Goal: Task Accomplishment & Management: Use online tool/utility

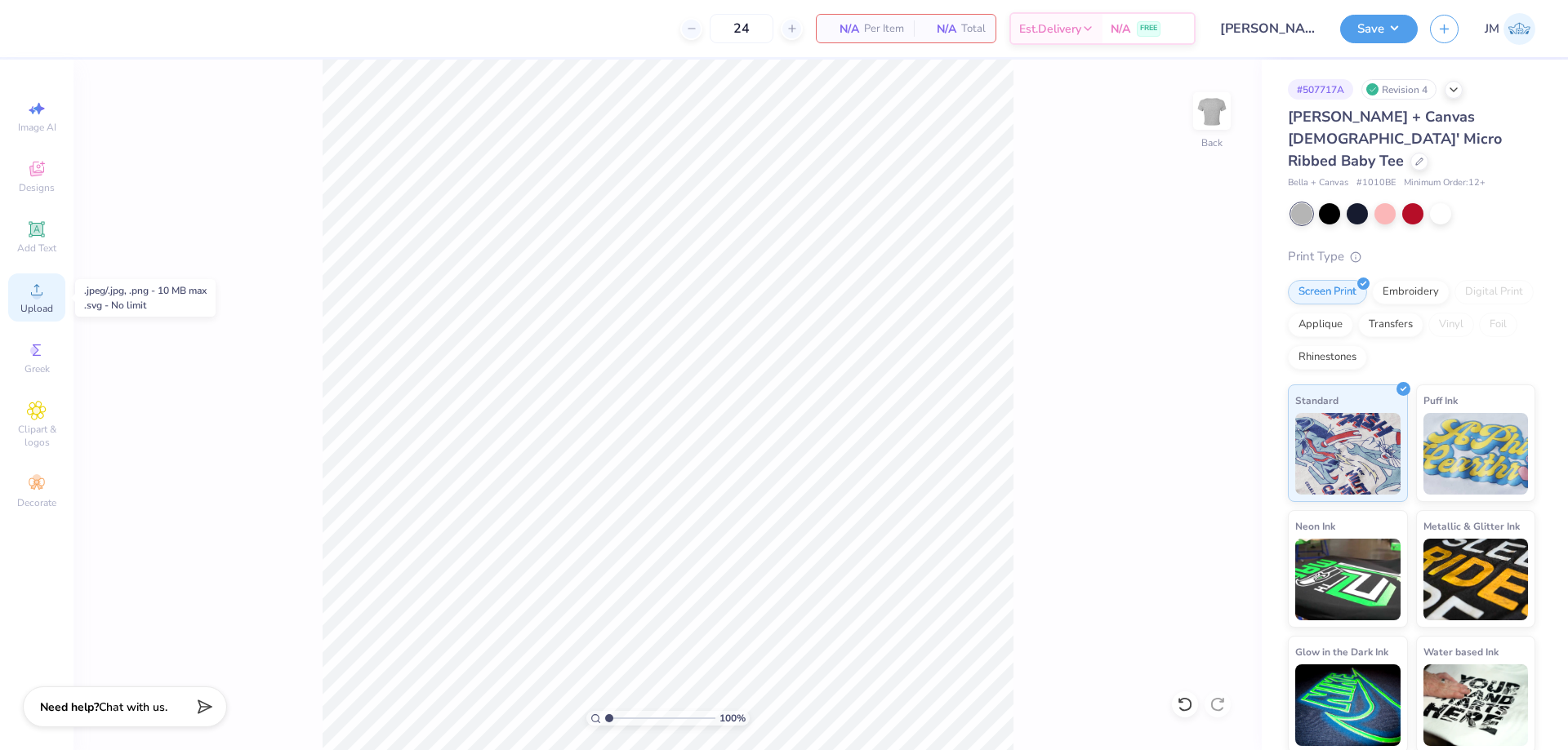
click at [23, 295] on div "Upload" at bounding box center [36, 297] width 57 height 48
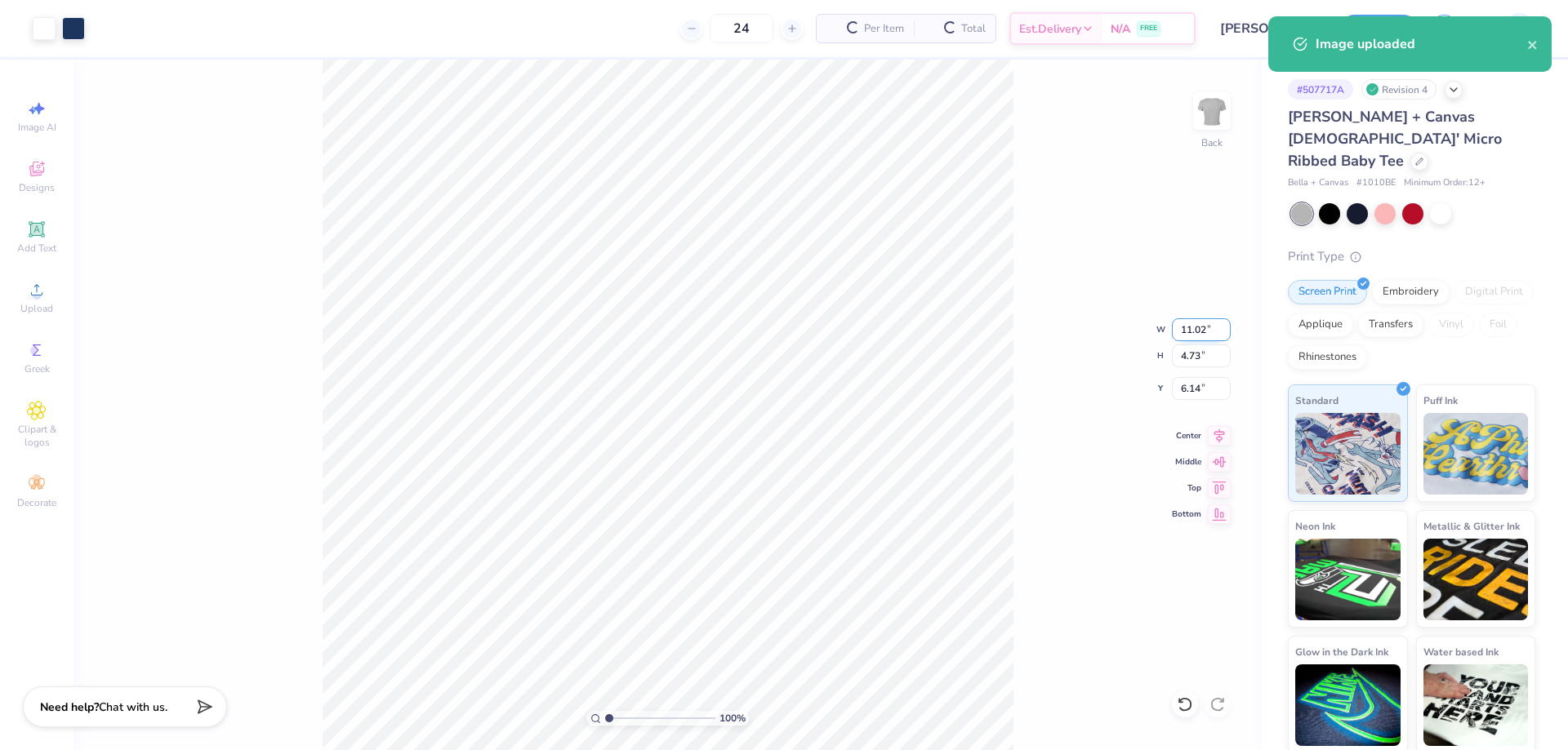
click at [1184, 331] on input "11.02" at bounding box center [1200, 330] width 59 height 23
type input "10.00"
type input "4.29"
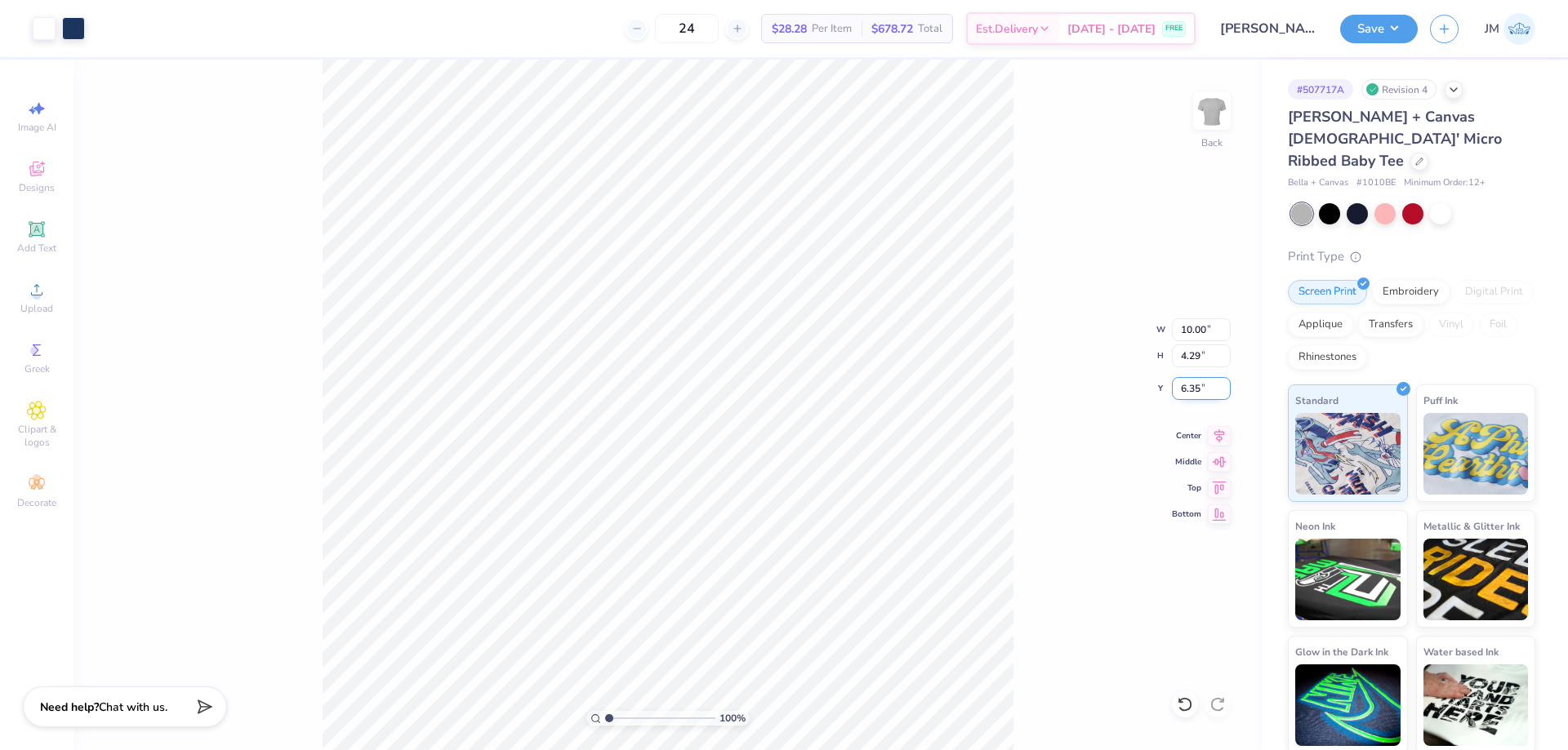
click at [1189, 393] on input "6.35" at bounding box center [1200, 389] width 59 height 23
type input "2.00"
click at [1407, 35] on button "Save" at bounding box center [1378, 27] width 78 height 29
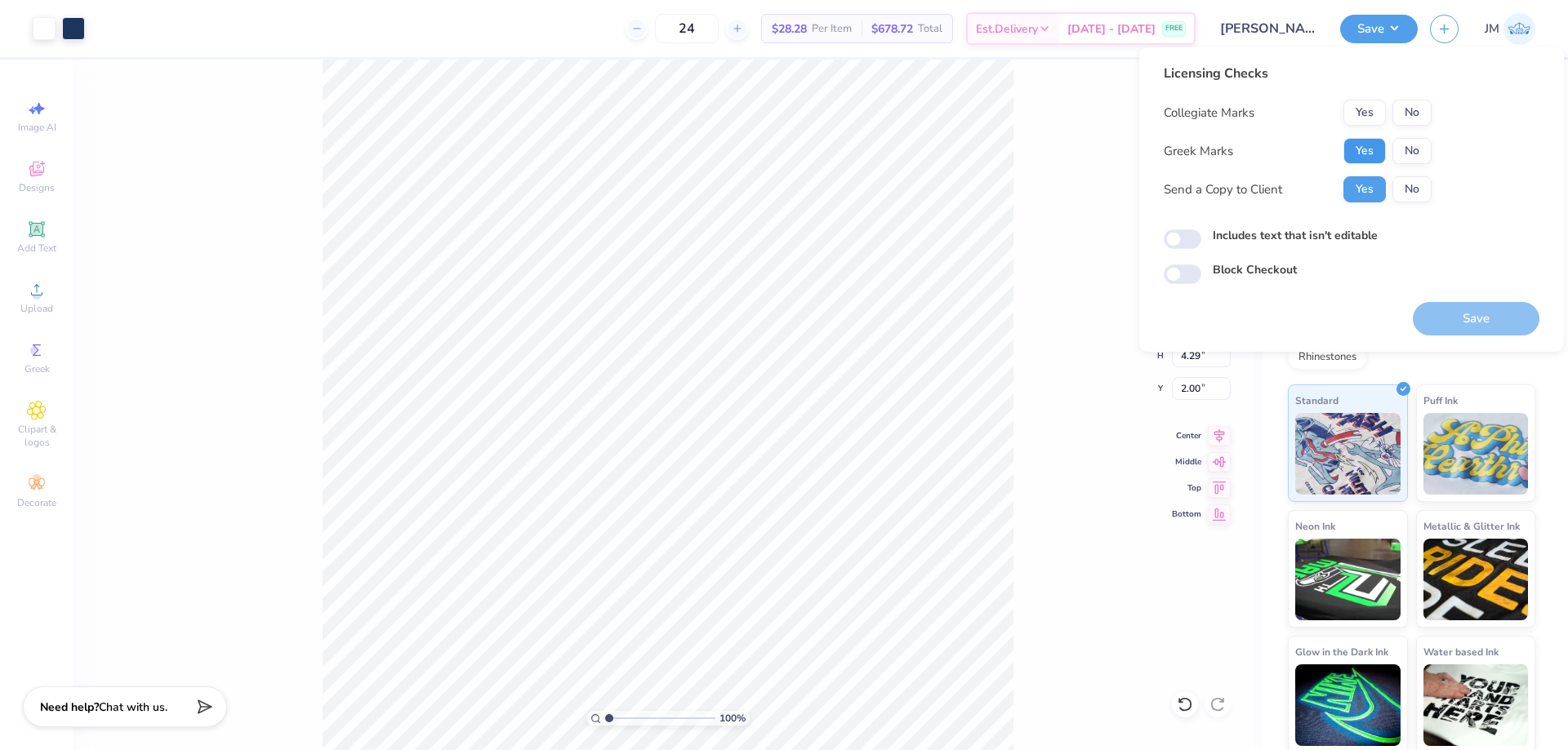
click at [1373, 147] on button "Yes" at bounding box center [1364, 150] width 42 height 26
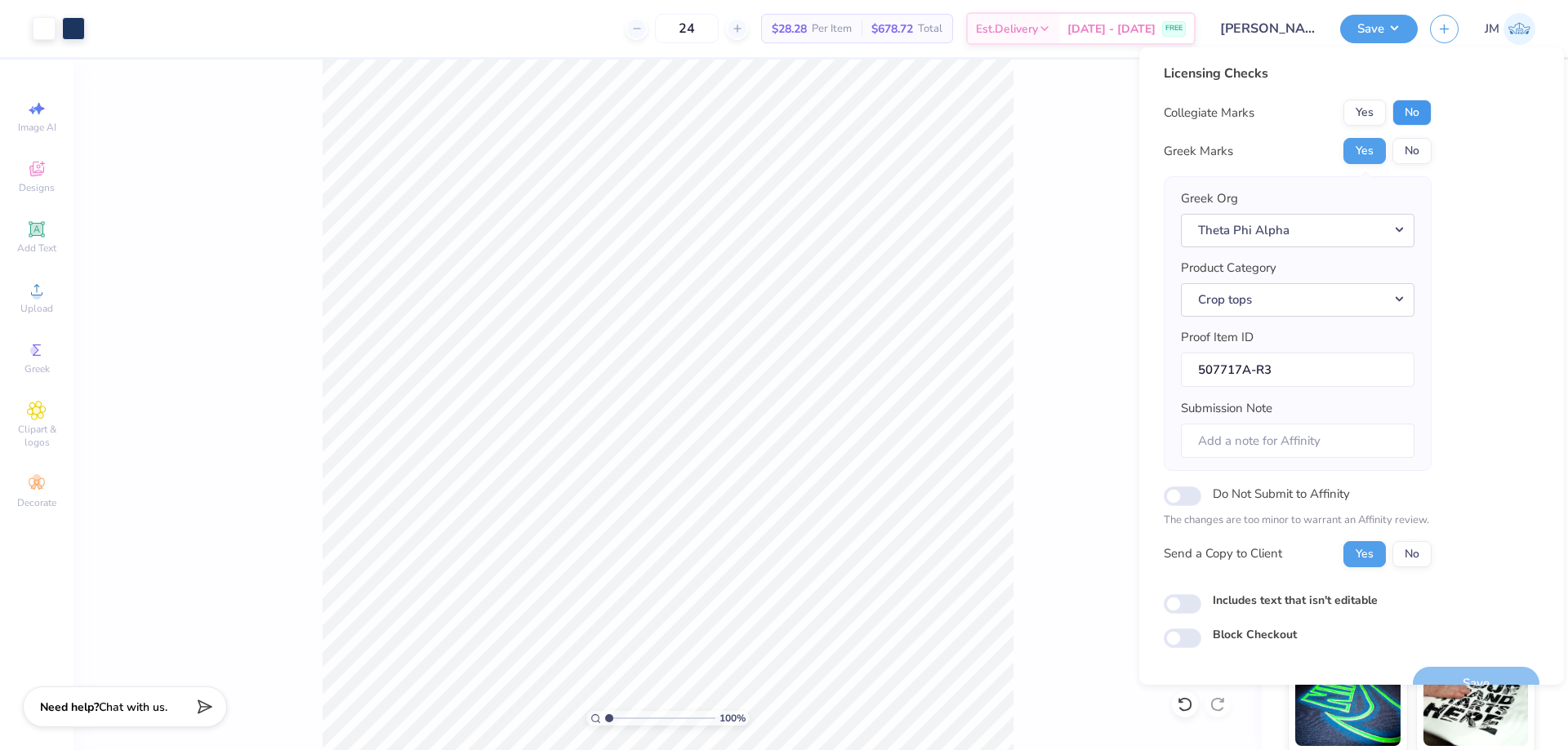
click at [1418, 110] on button "No" at bounding box center [1411, 112] width 39 height 26
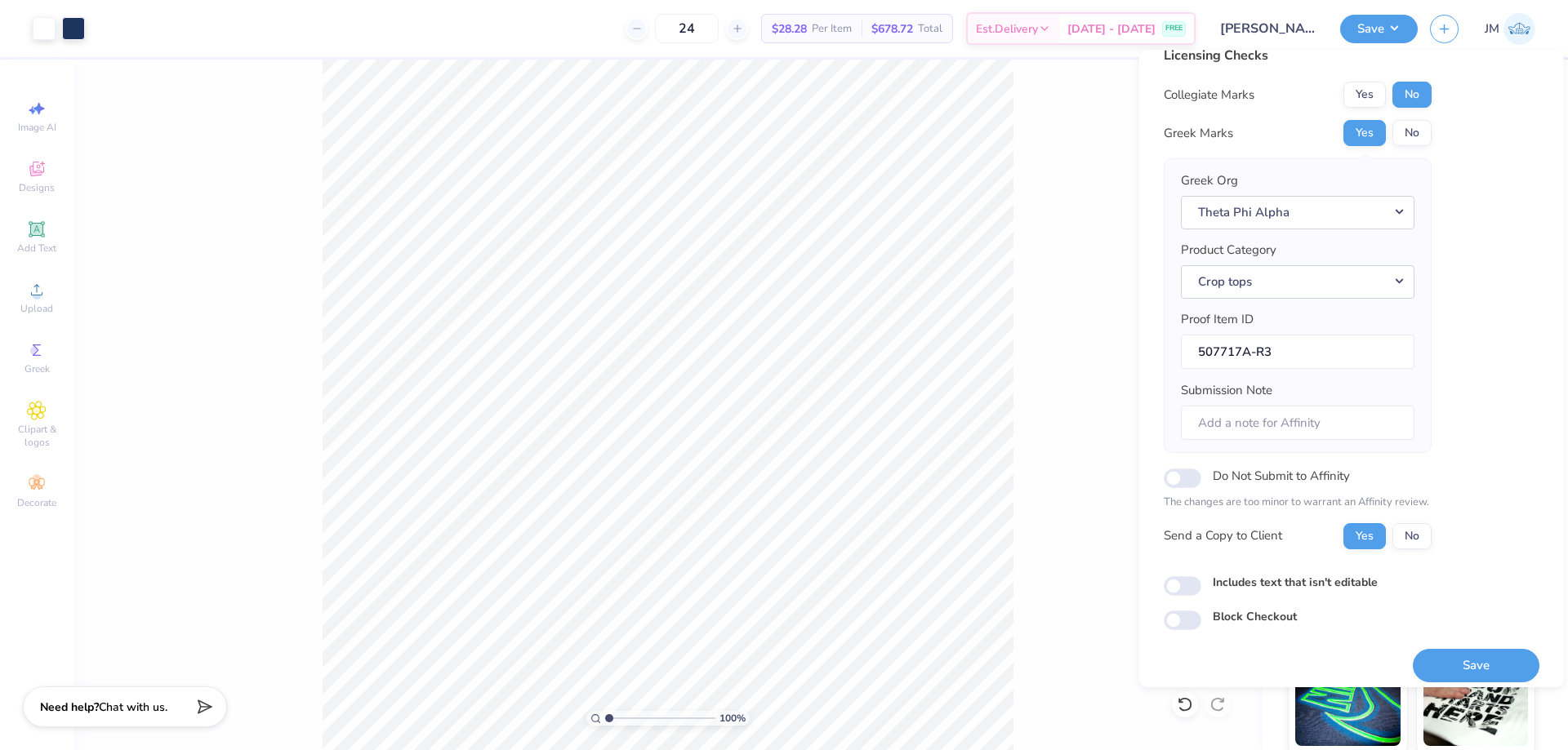
scroll to position [31, 0]
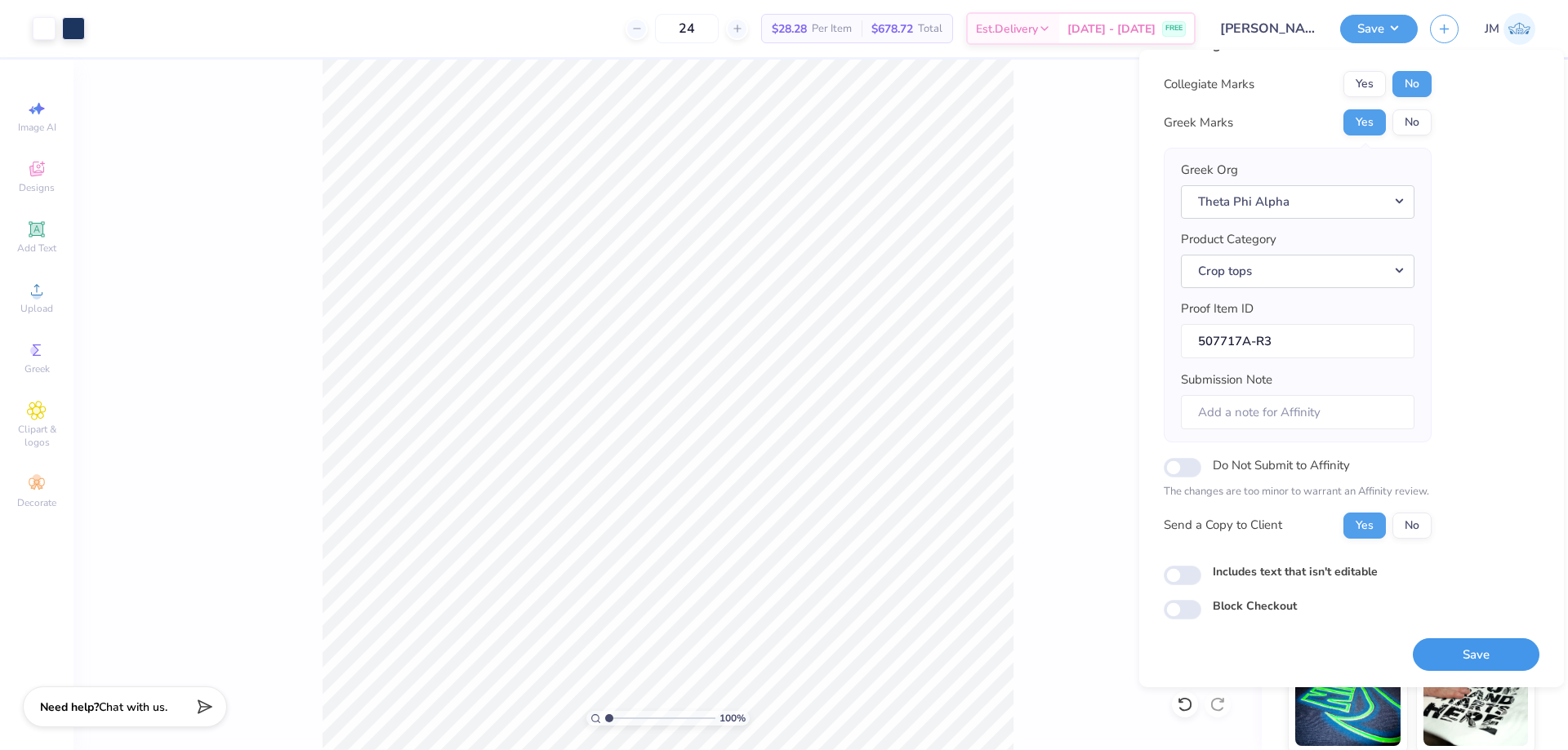
click at [1461, 651] on button "Save" at bounding box center [1476, 655] width 126 height 34
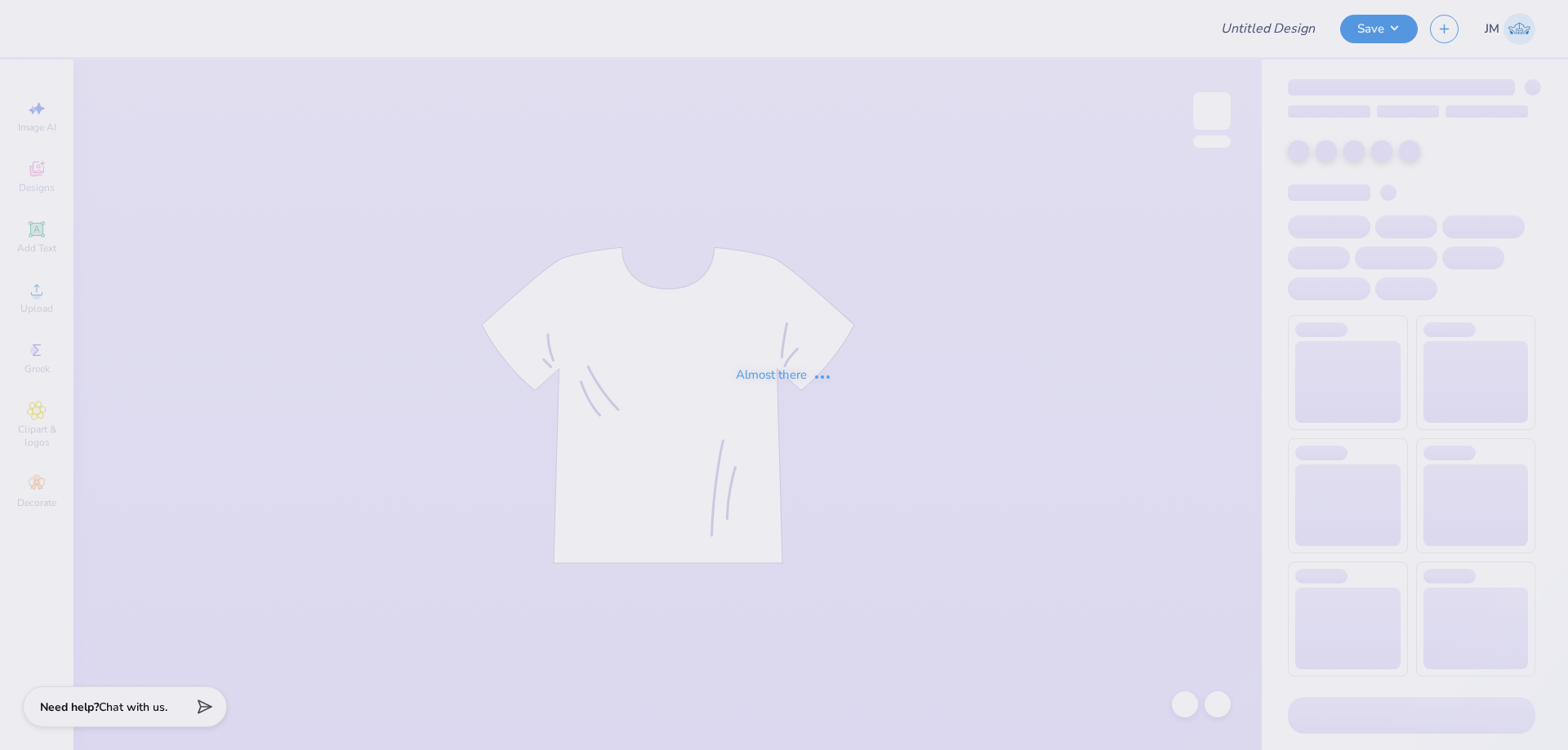
type input "dsig x piphi homecoming"
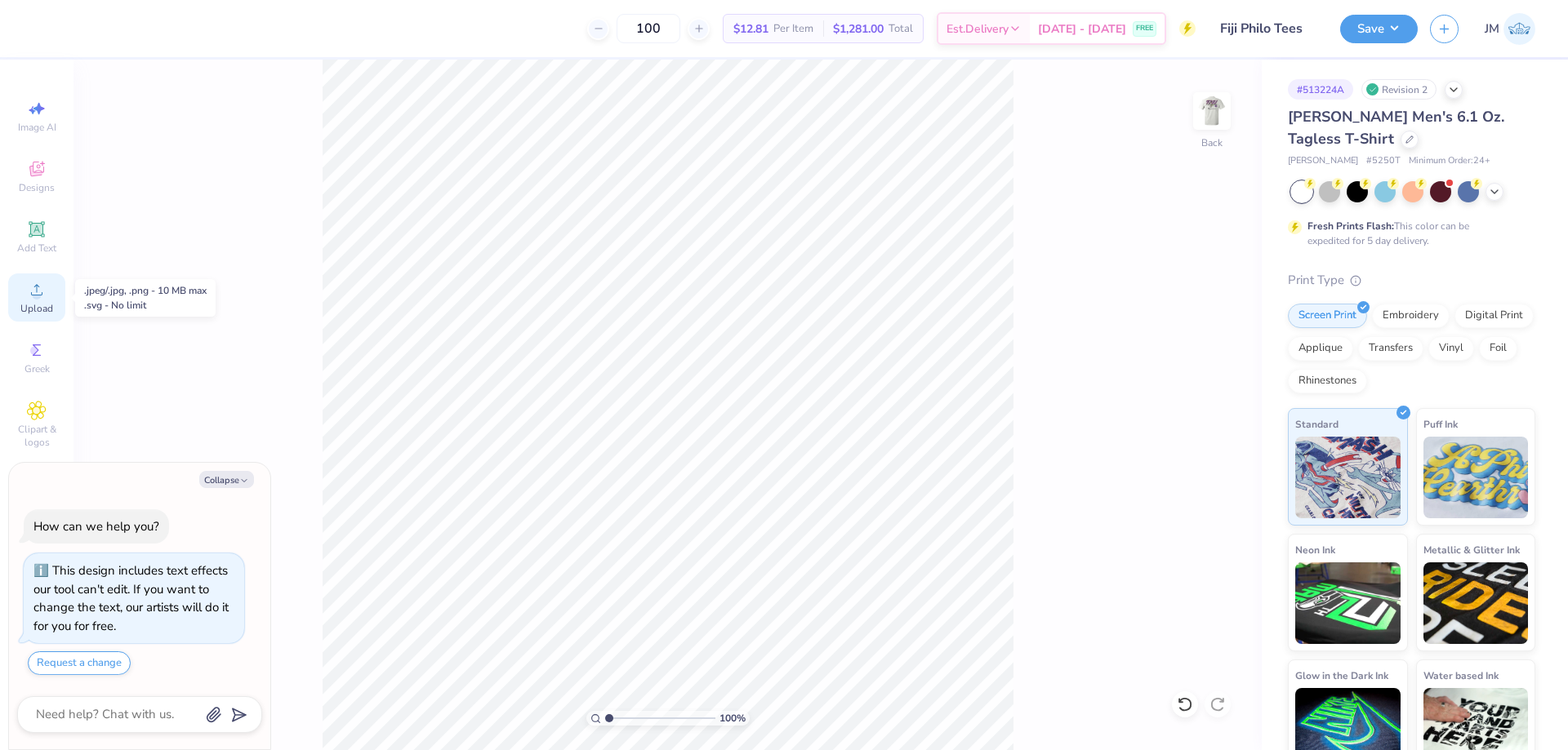
click at [35, 304] on span "Upload" at bounding box center [37, 309] width 33 height 13
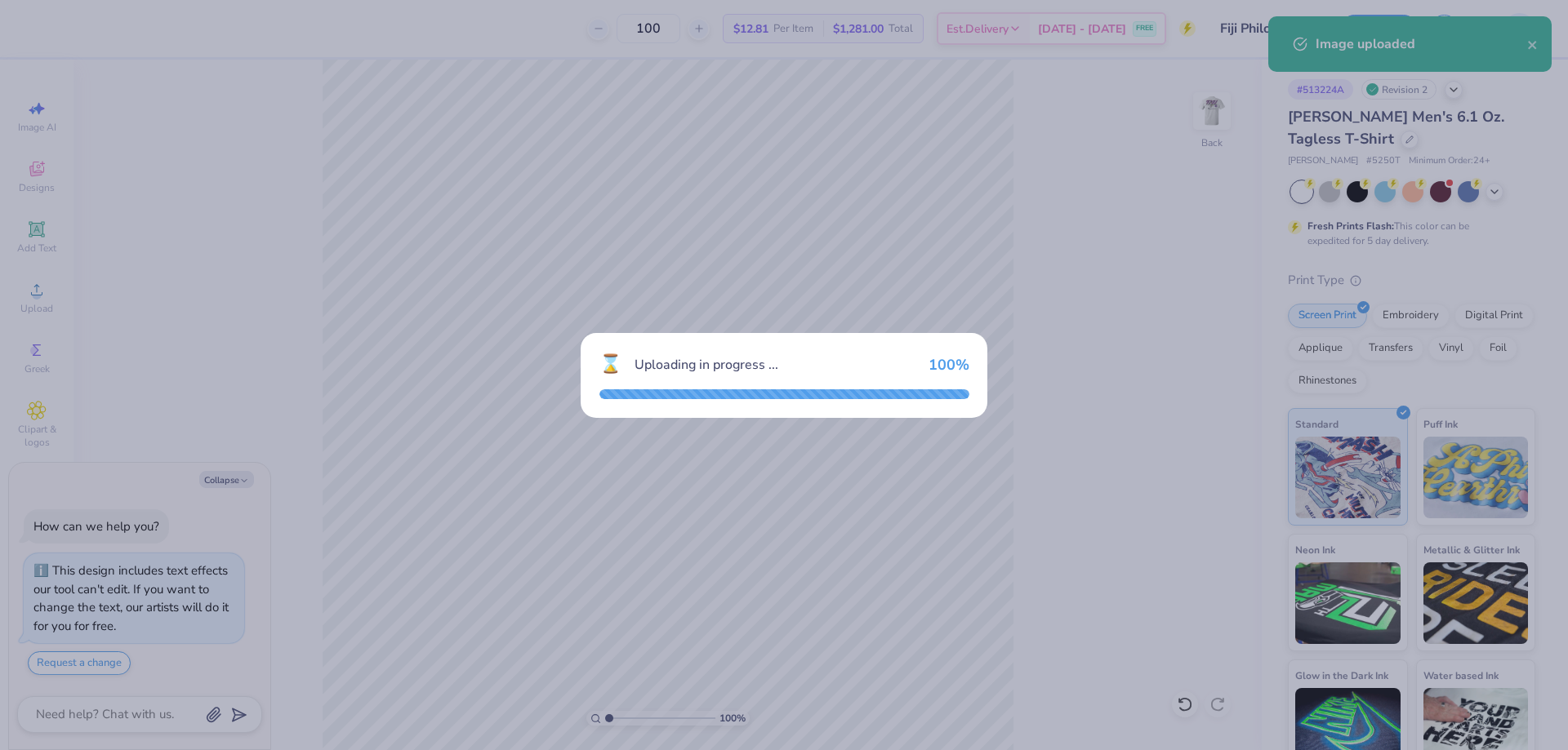
type textarea "x"
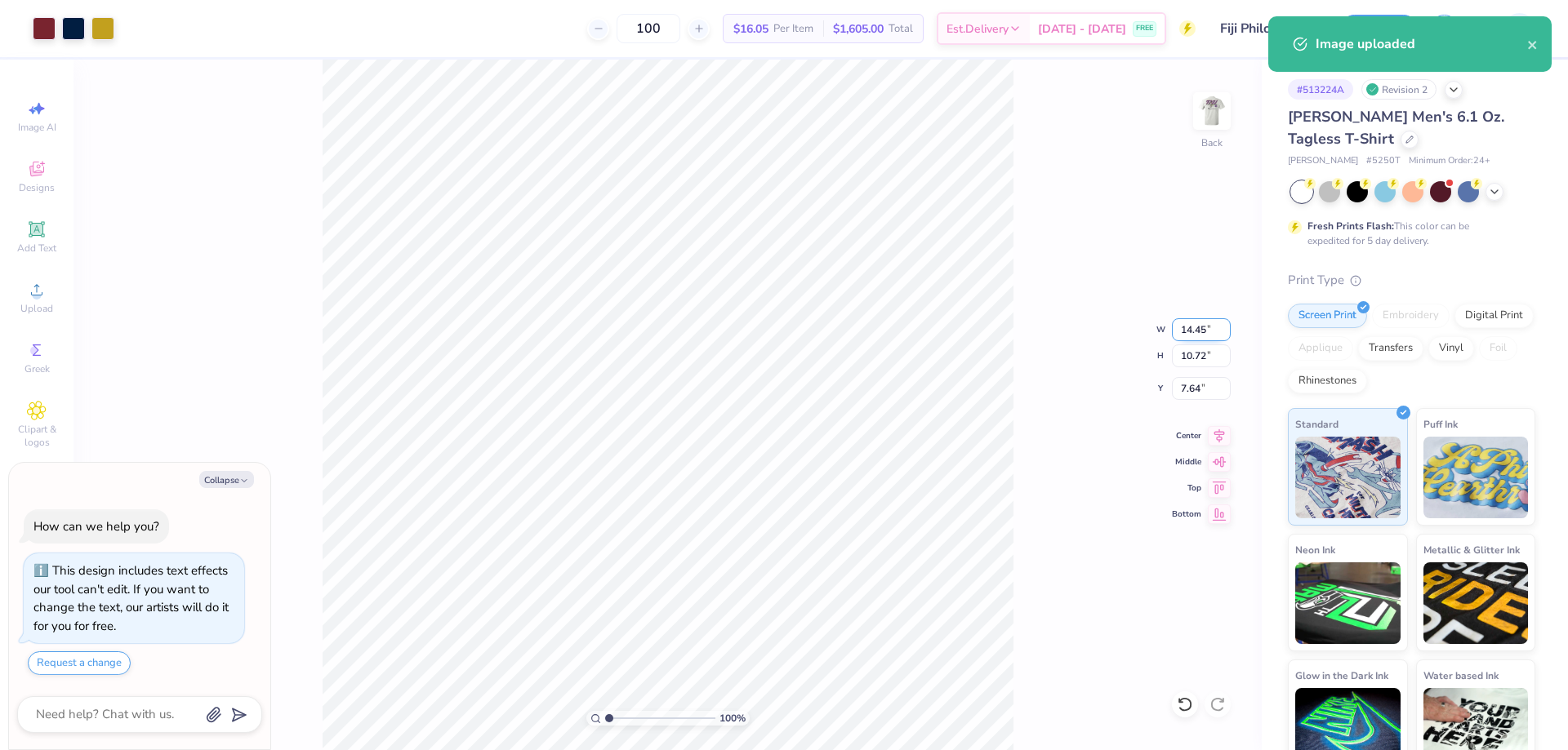
click at [1195, 322] on input "14.45" at bounding box center [1200, 330] width 59 height 23
type input "4"
type textarea "x"
type input "4.00"
type input "2.96"
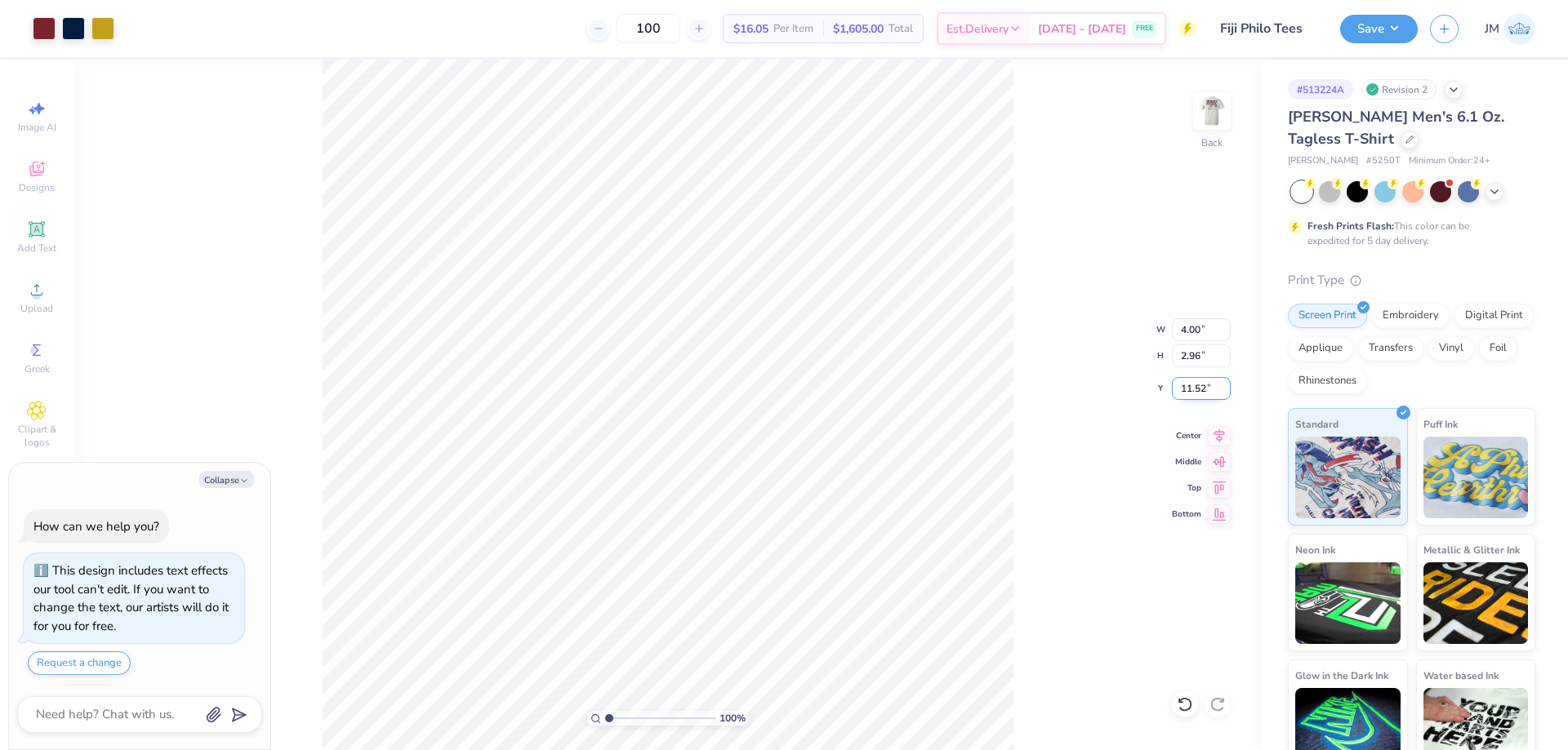
click at [1215, 395] on input "11.52" at bounding box center [1200, 389] width 59 height 23
type input "3"
type textarea "x"
type input "3.00"
click at [1240, 116] on img at bounding box center [1212, 111] width 65 height 65
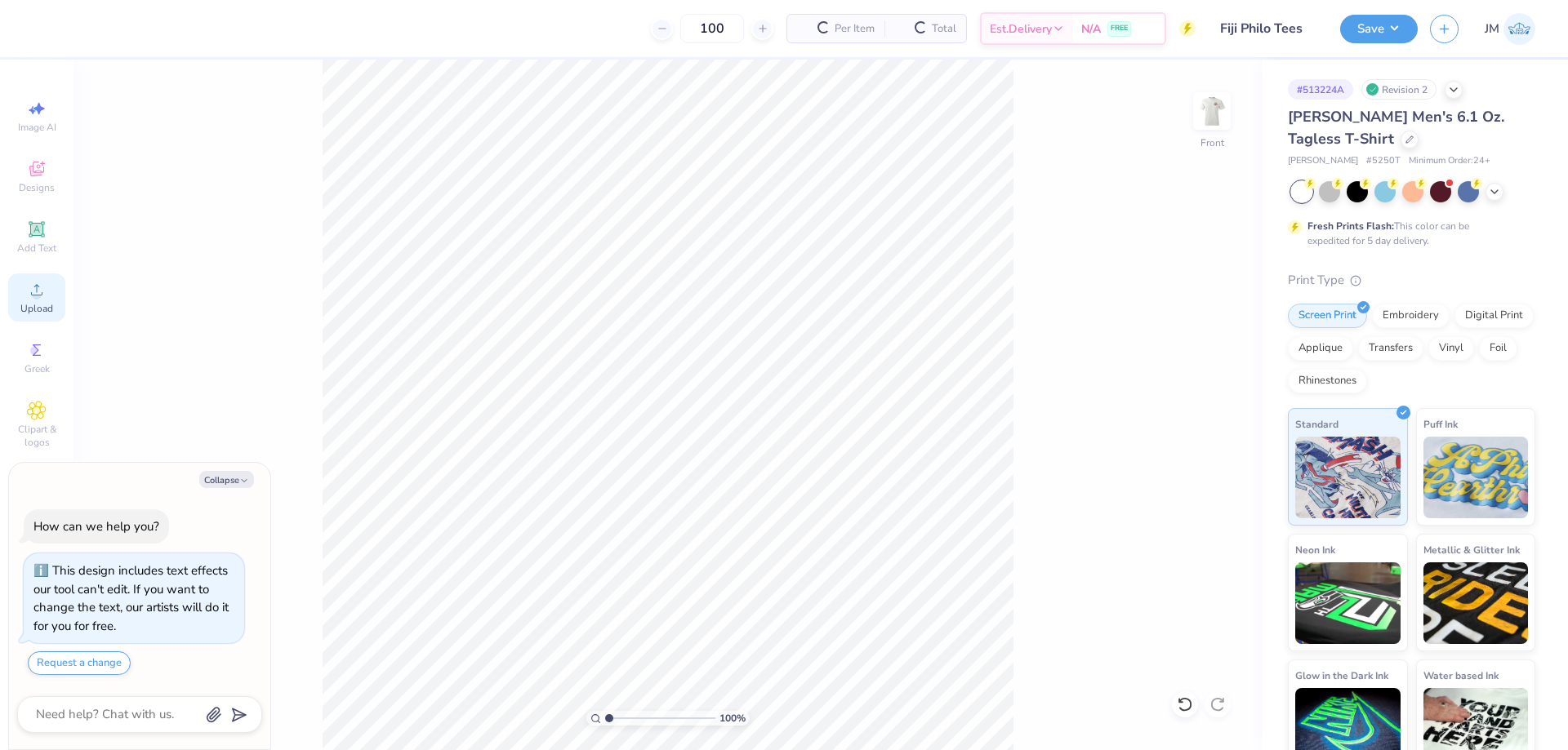
click at [20, 305] on span "Upload" at bounding box center [37, 309] width 33 height 13
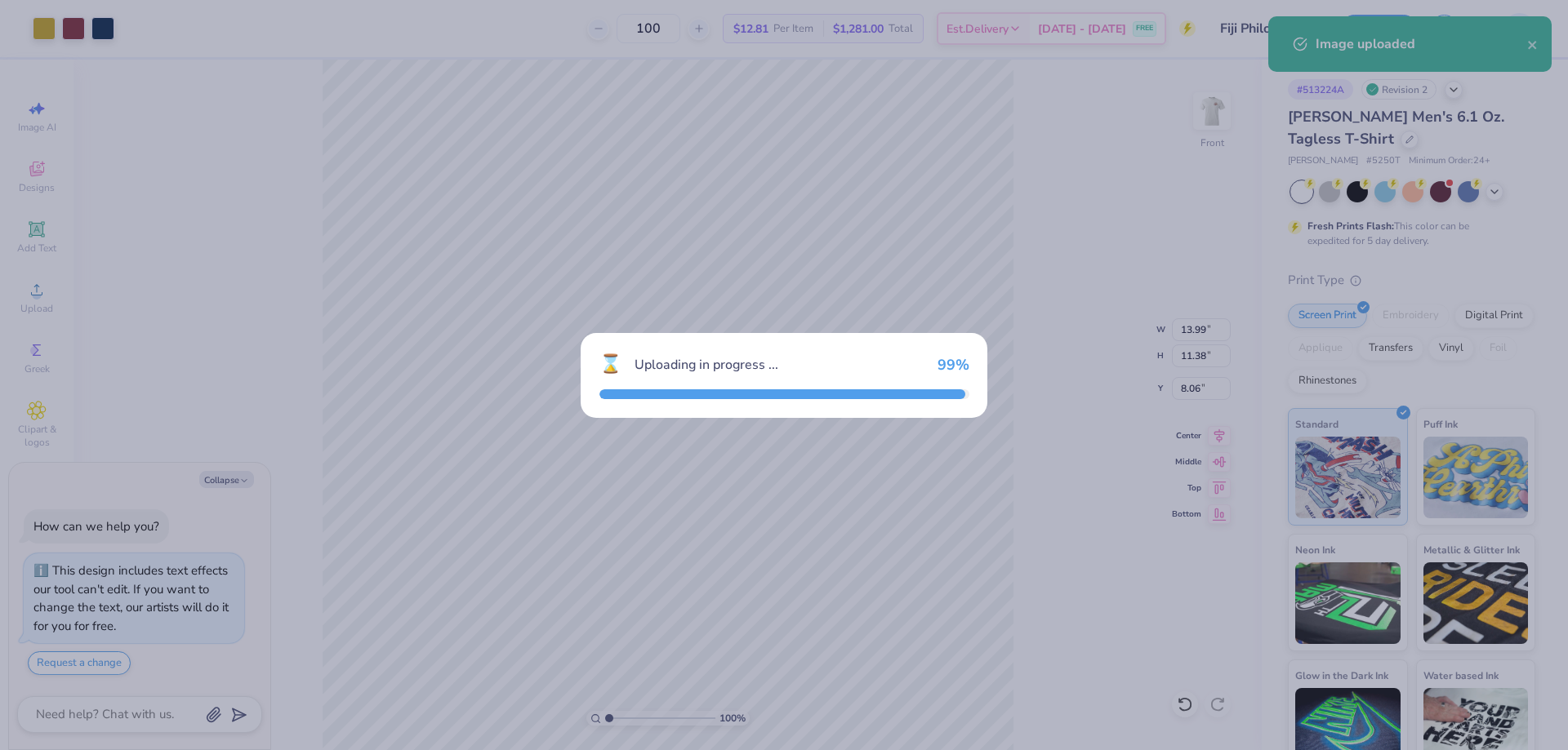
type textarea "x"
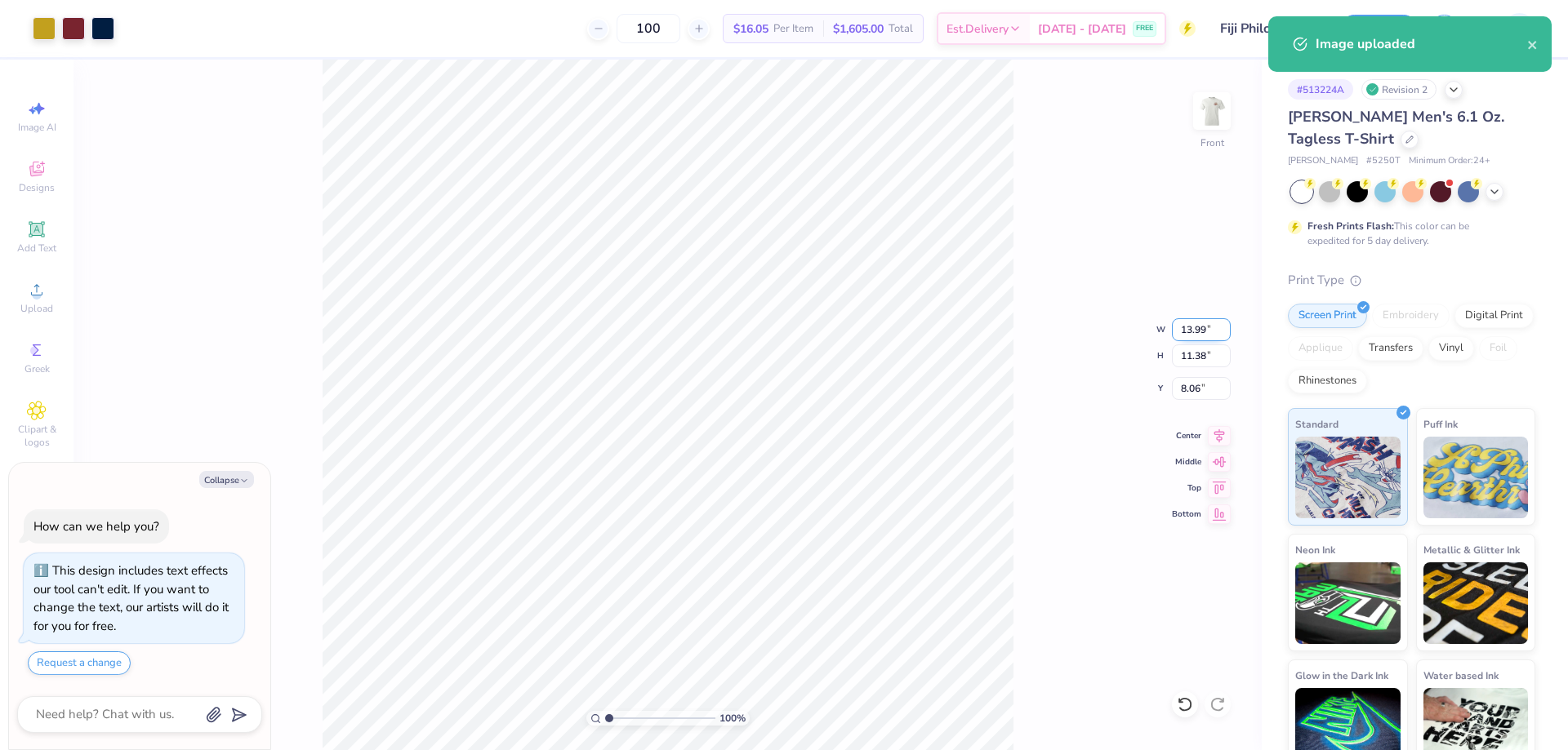
click at [1198, 329] on input "13.99" at bounding box center [1200, 330] width 59 height 23
type input "12"
type textarea "x"
type input "12.00"
type input "9.77"
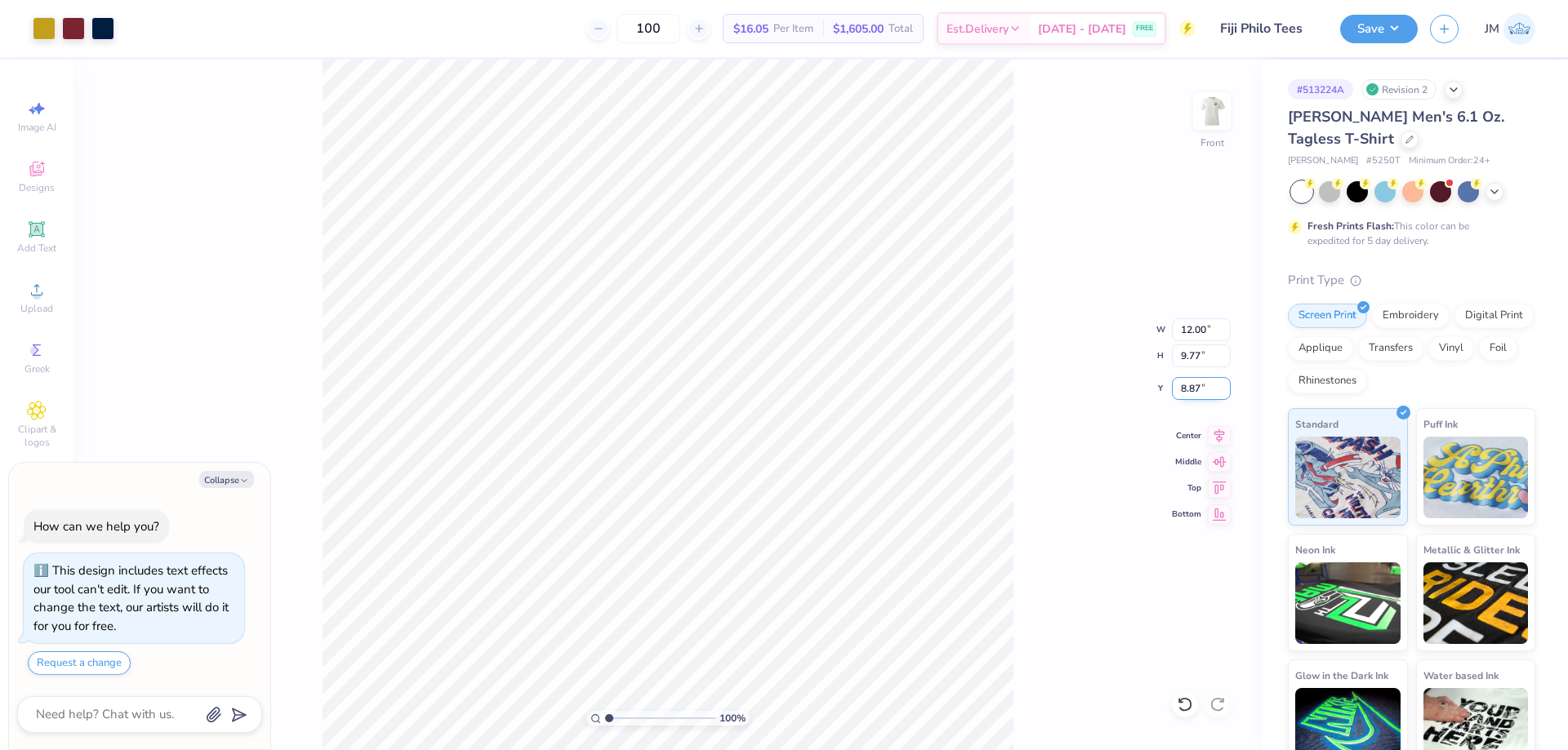
click at [1192, 400] on input "8.87" at bounding box center [1200, 389] width 59 height 23
type input "3"
type textarea "x"
type input "3.00"
click at [82, 33] on div at bounding box center [73, 27] width 23 height 23
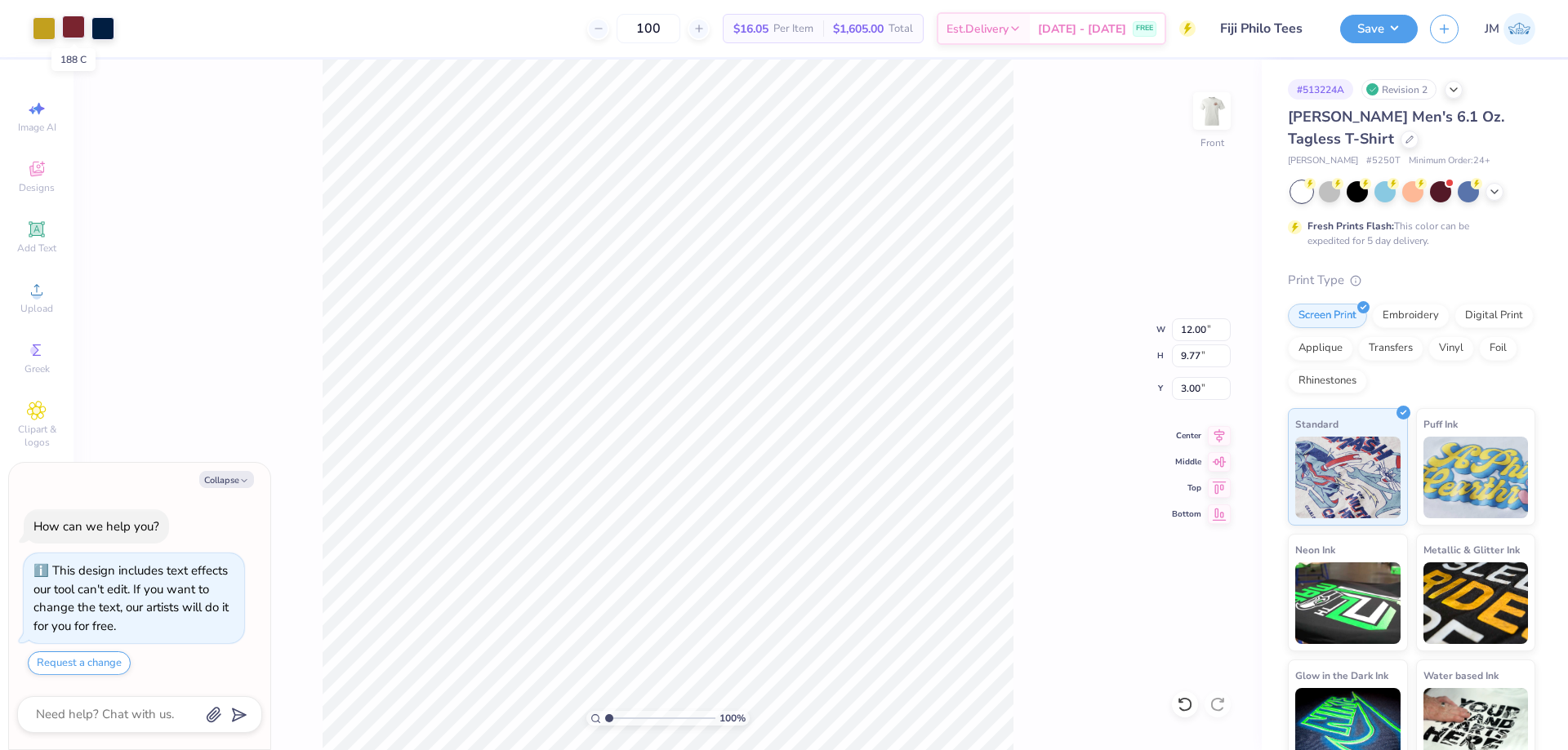
type textarea "x"
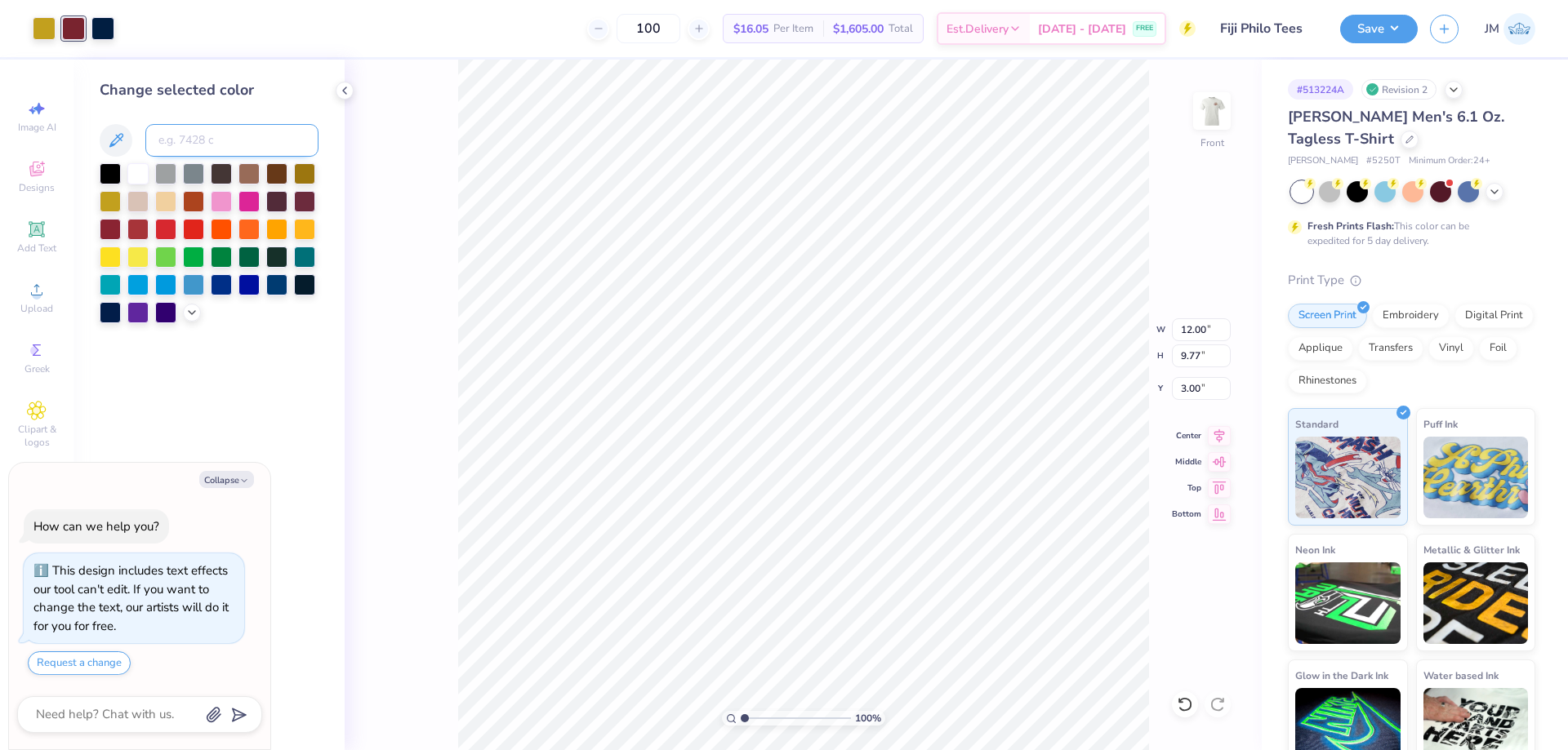
click at [175, 137] on input at bounding box center [232, 141] width 173 height 33
type input "202"
click at [110, 24] on div at bounding box center [103, 27] width 23 height 23
type textarea "x"
click at [182, 139] on input at bounding box center [232, 141] width 173 height 33
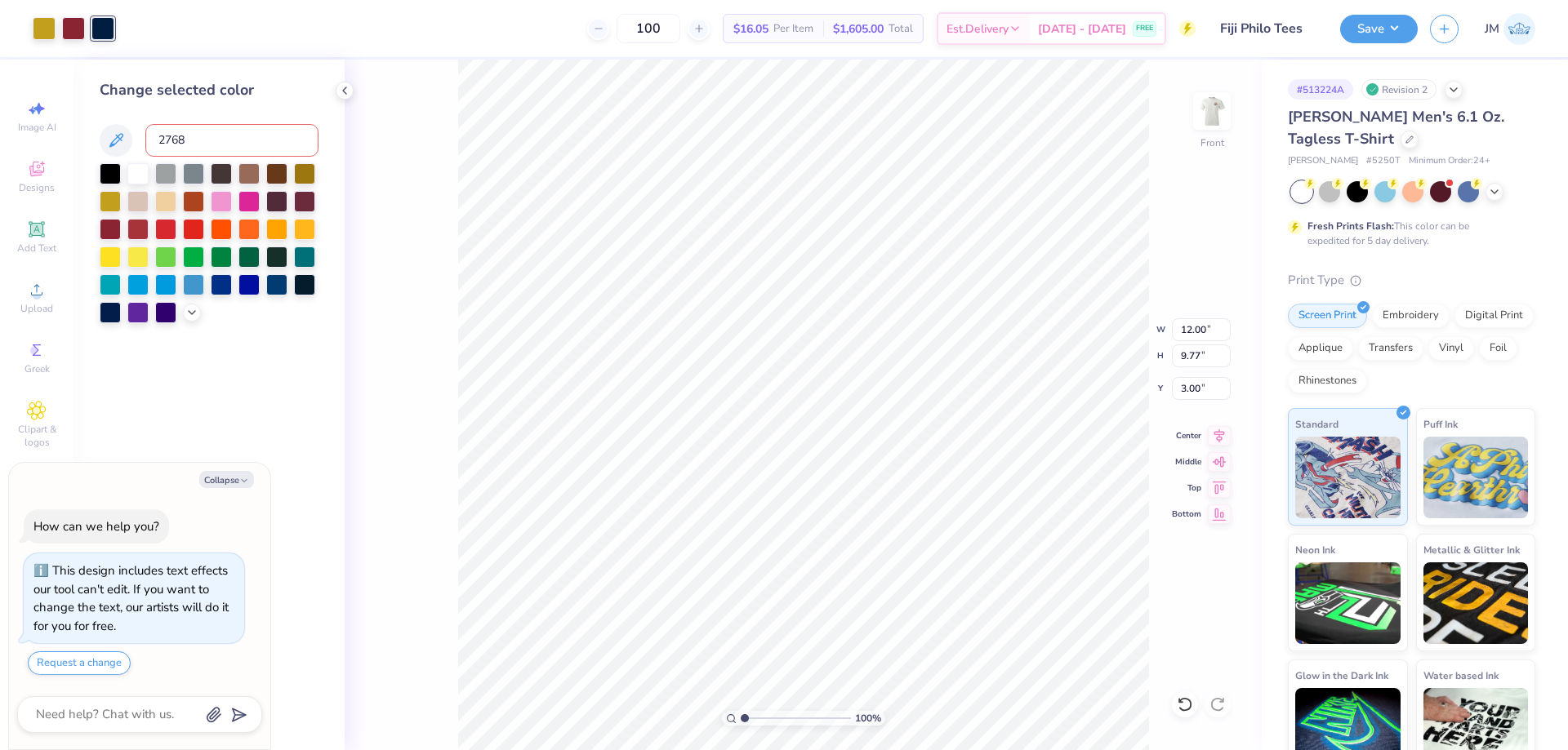
type input "2768"
click at [1216, 116] on img at bounding box center [1212, 111] width 65 height 65
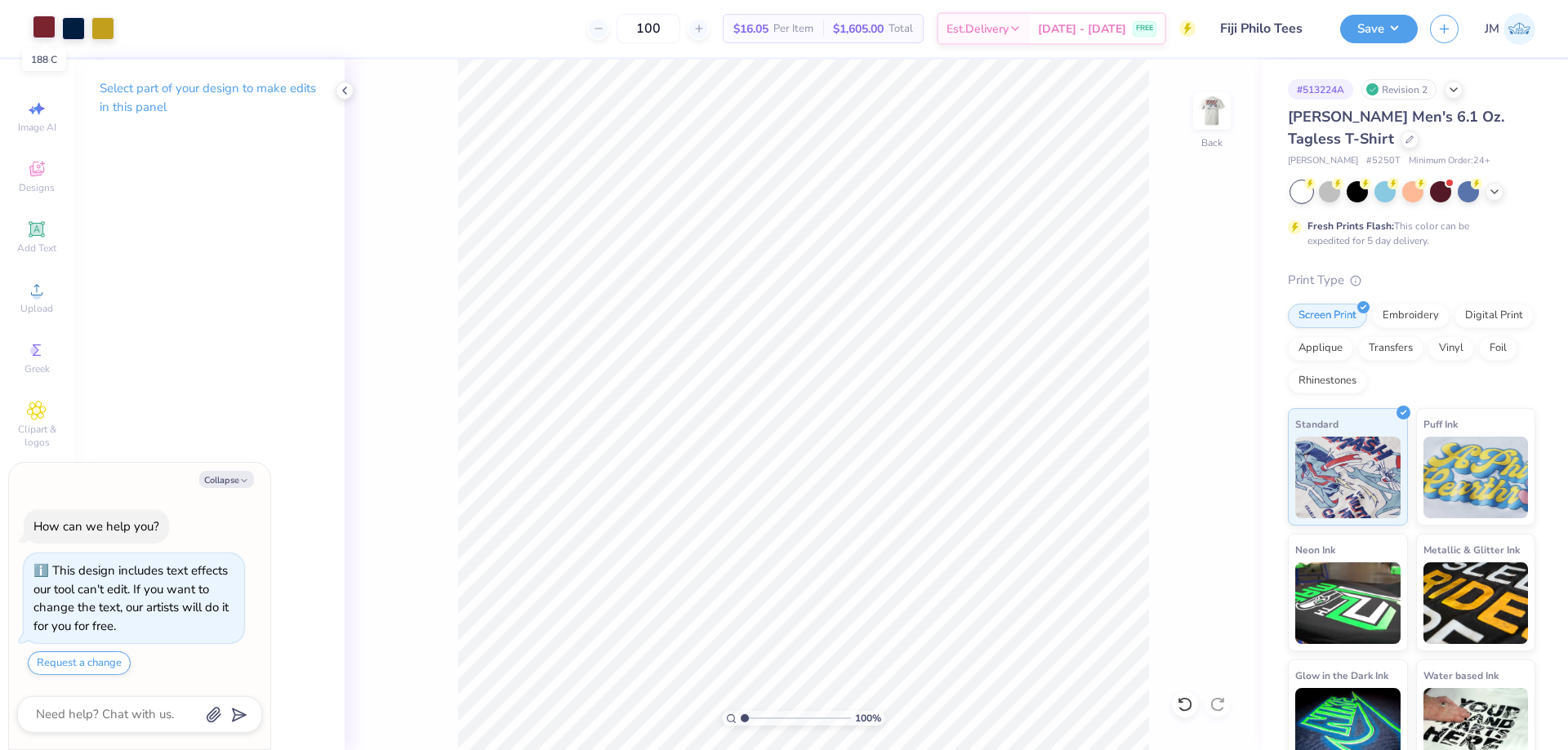
click at [37, 29] on div at bounding box center [44, 27] width 23 height 23
type textarea "x"
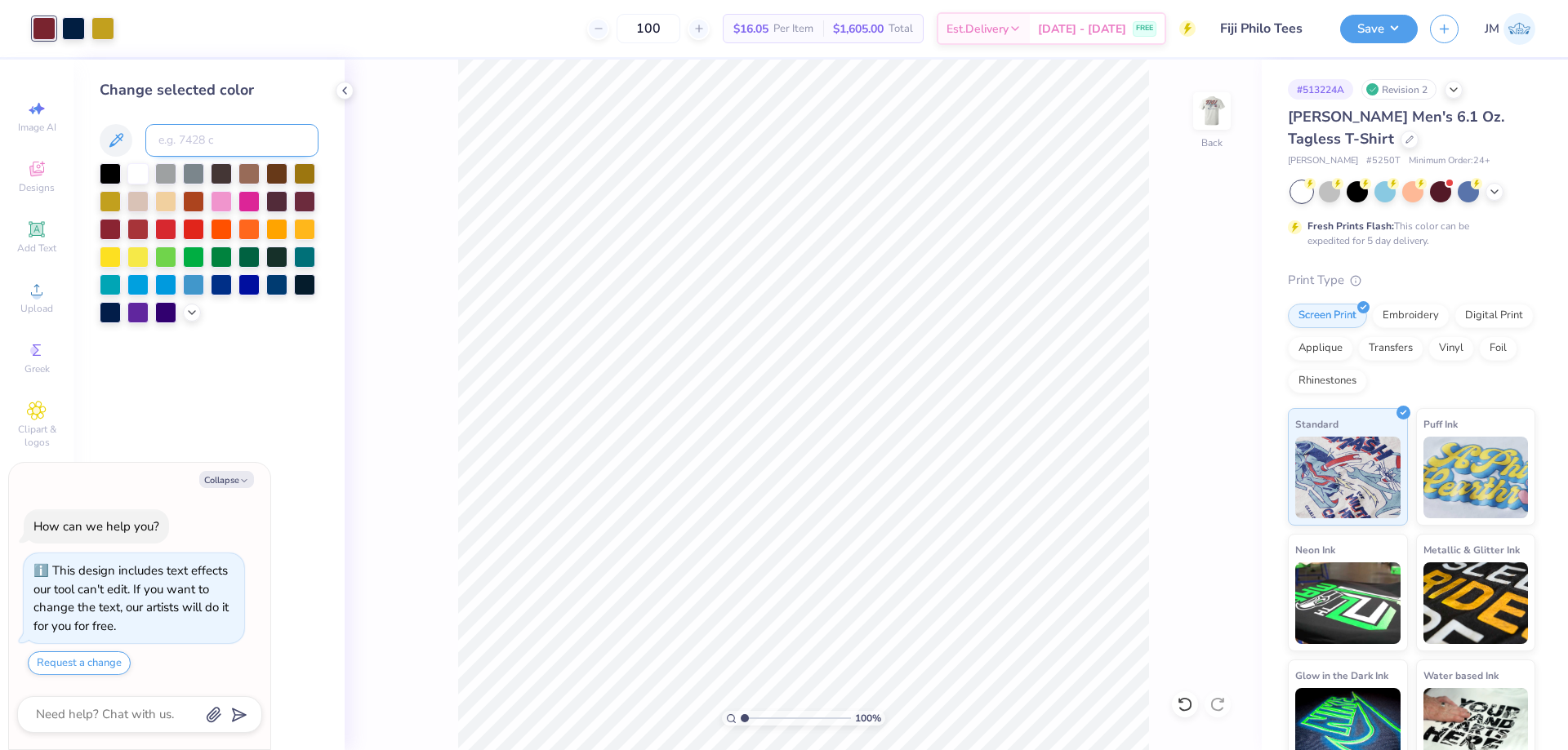
click at [185, 129] on input at bounding box center [232, 141] width 173 height 33
type input "202"
click at [69, 30] on div at bounding box center [73, 27] width 23 height 23
type textarea "x"
click at [165, 142] on input at bounding box center [232, 141] width 173 height 33
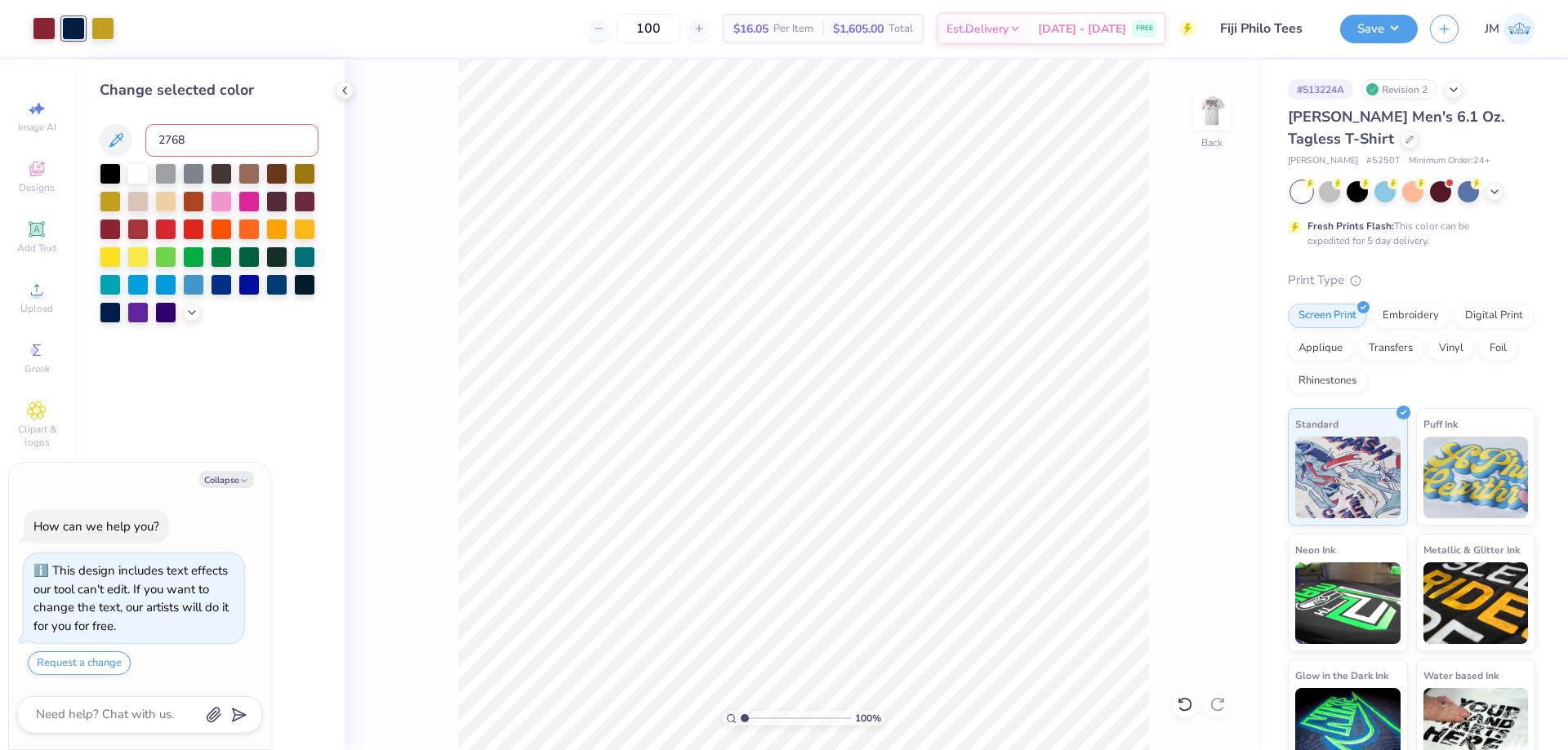
type input "2768"
click at [1402, 30] on button "Save" at bounding box center [1378, 27] width 78 height 29
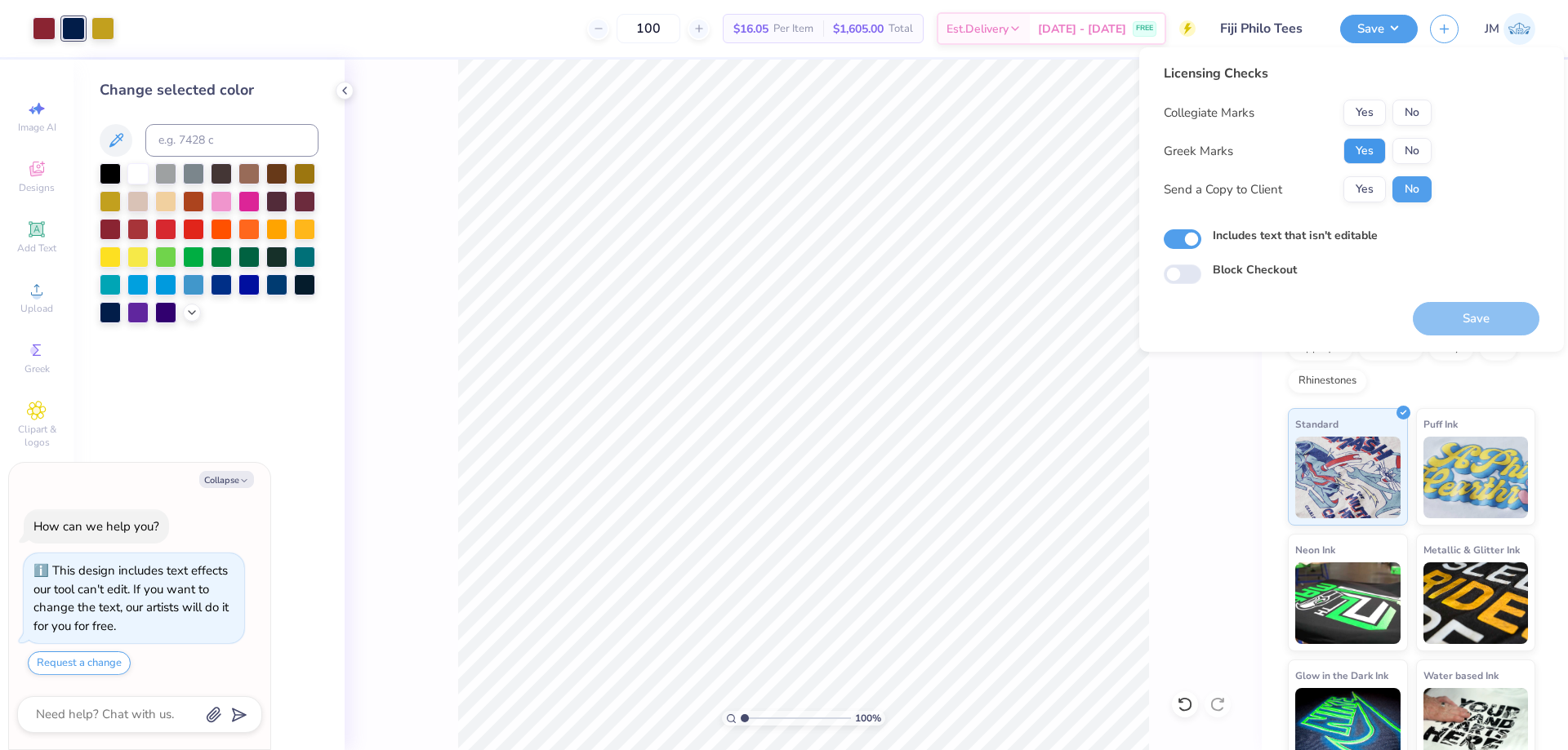
click at [1364, 142] on button "Yes" at bounding box center [1364, 150] width 42 height 26
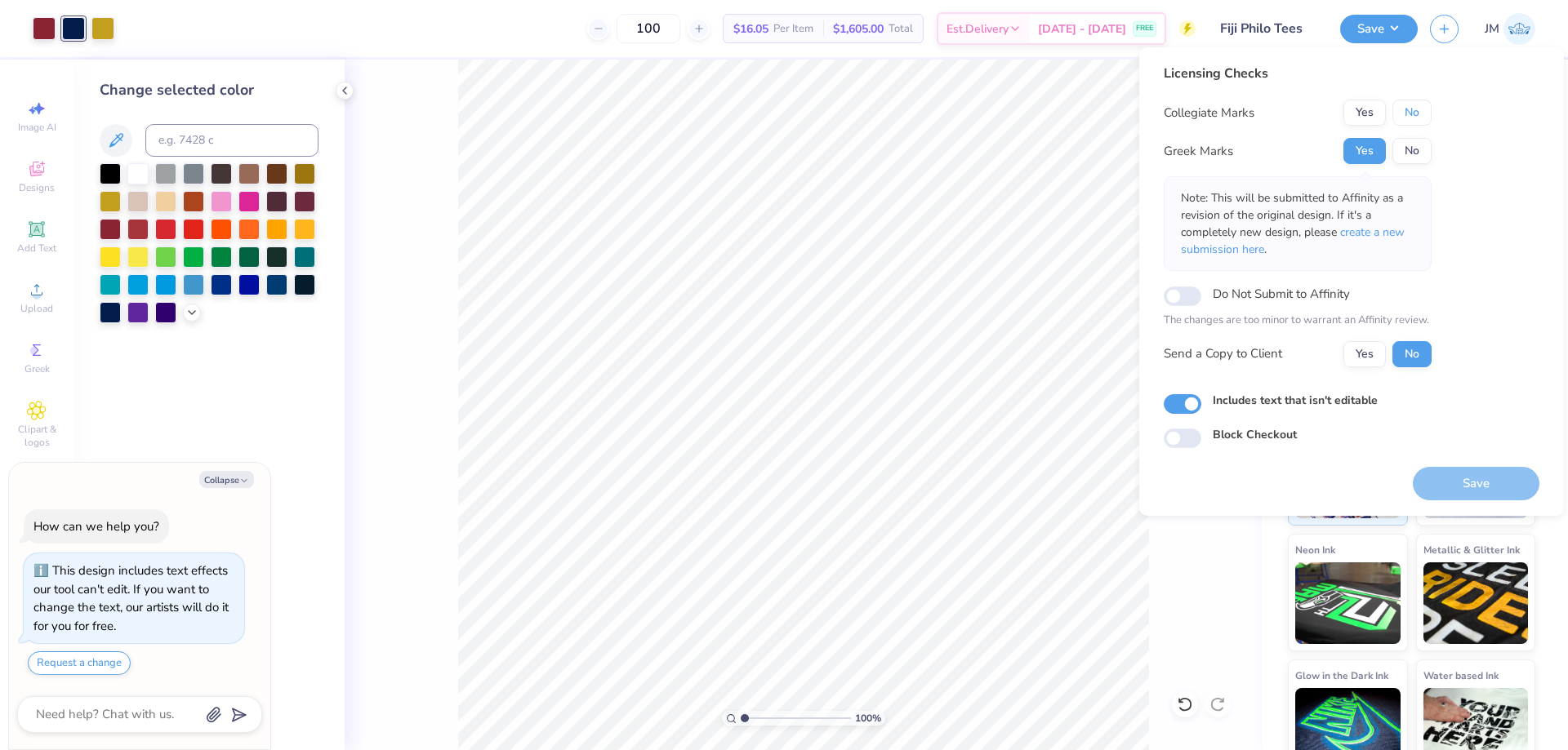
click at [1401, 109] on button "No" at bounding box center [1411, 112] width 39 height 26
click at [1396, 237] on span "create a new submission here" at bounding box center [1293, 241] width 223 height 33
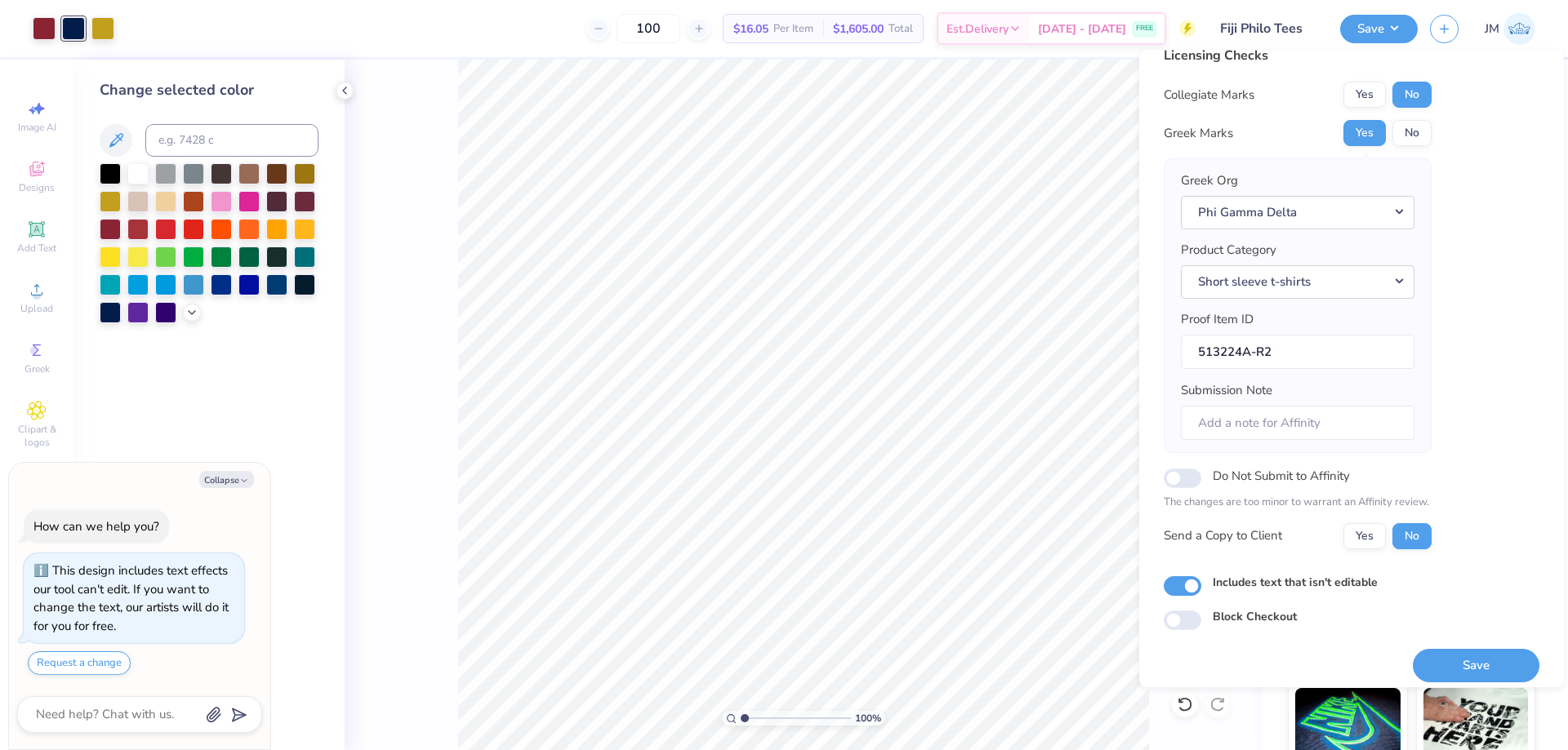
scroll to position [31, 0]
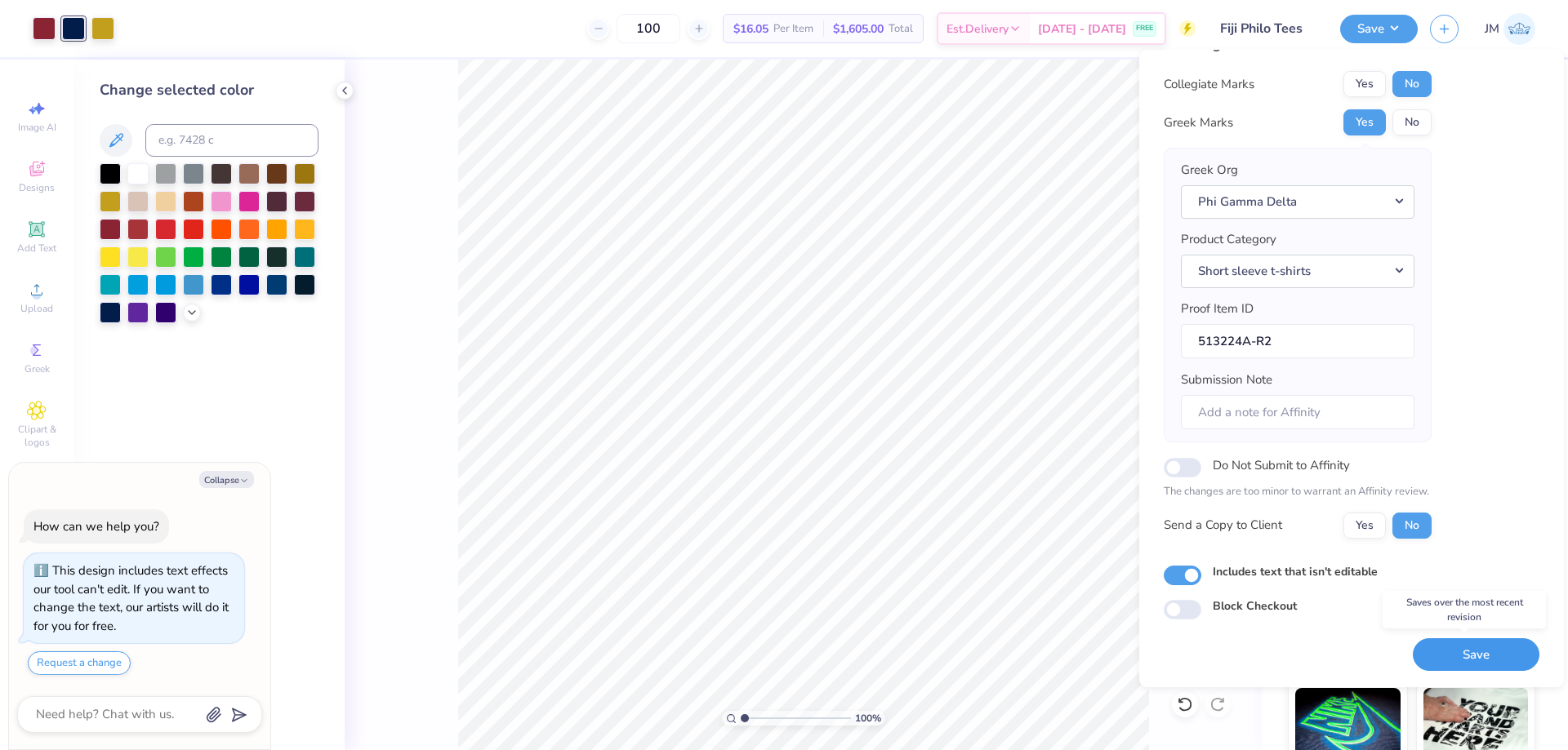
click at [1439, 651] on button "Save" at bounding box center [1476, 655] width 126 height 34
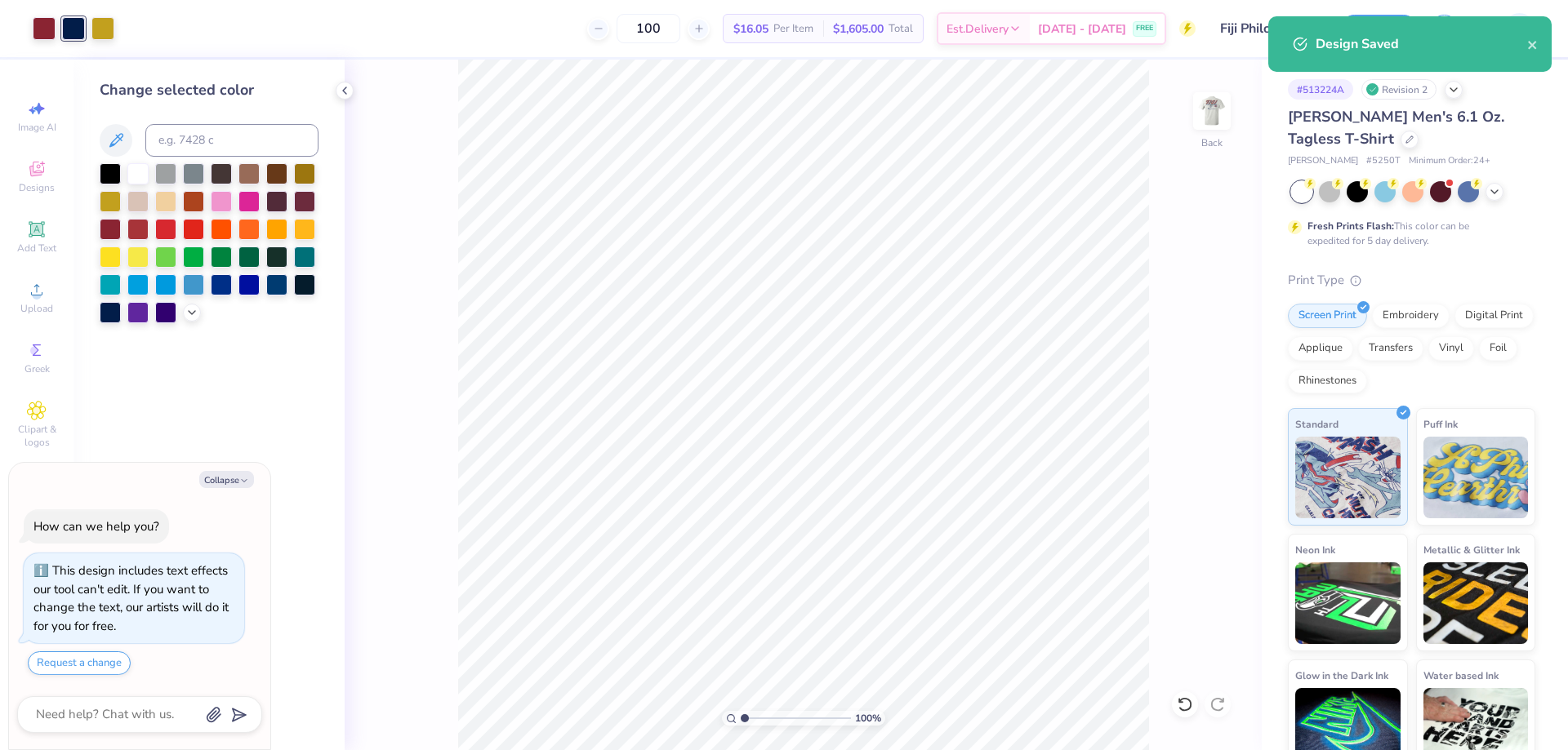
type textarea "x"
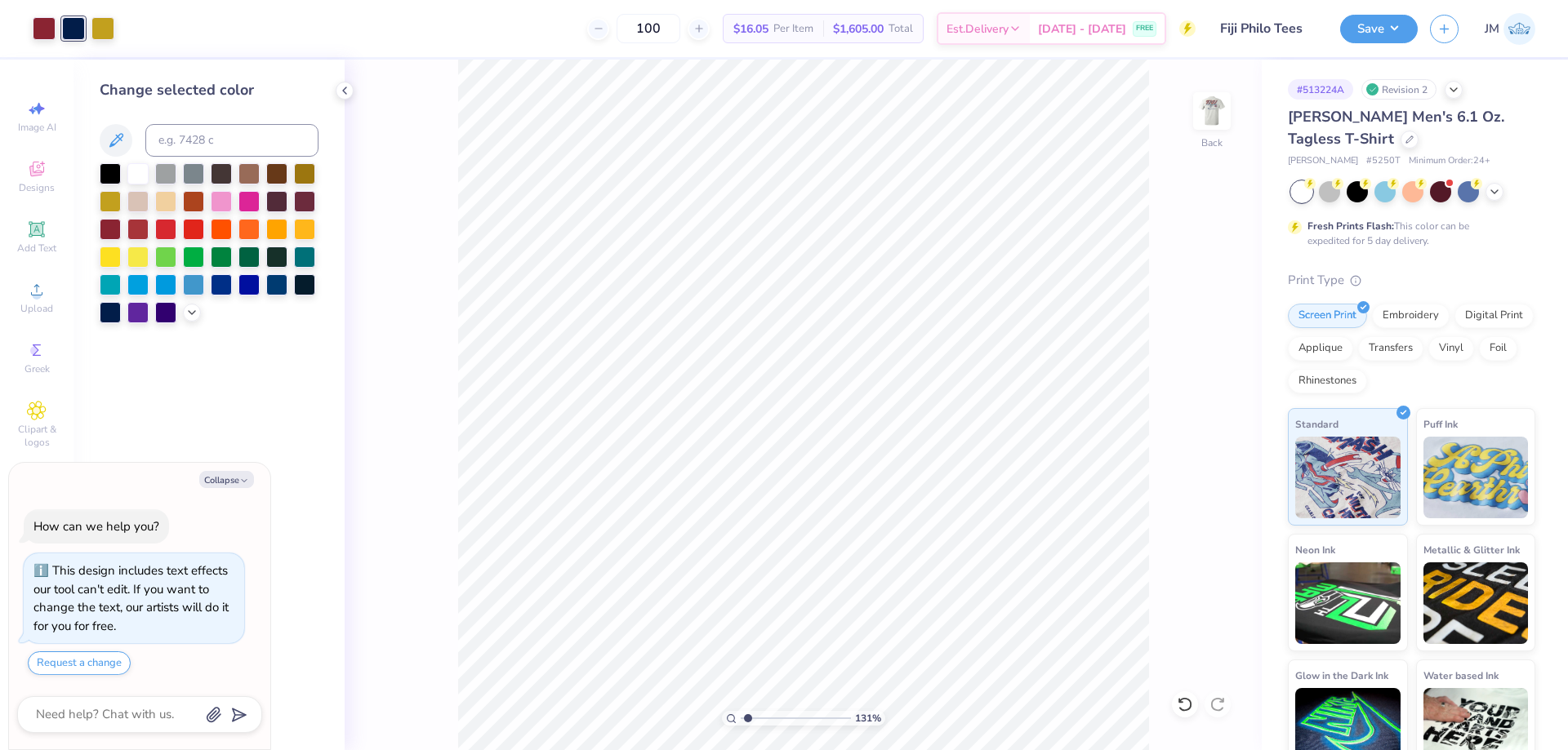
type input "1"
type textarea "x"
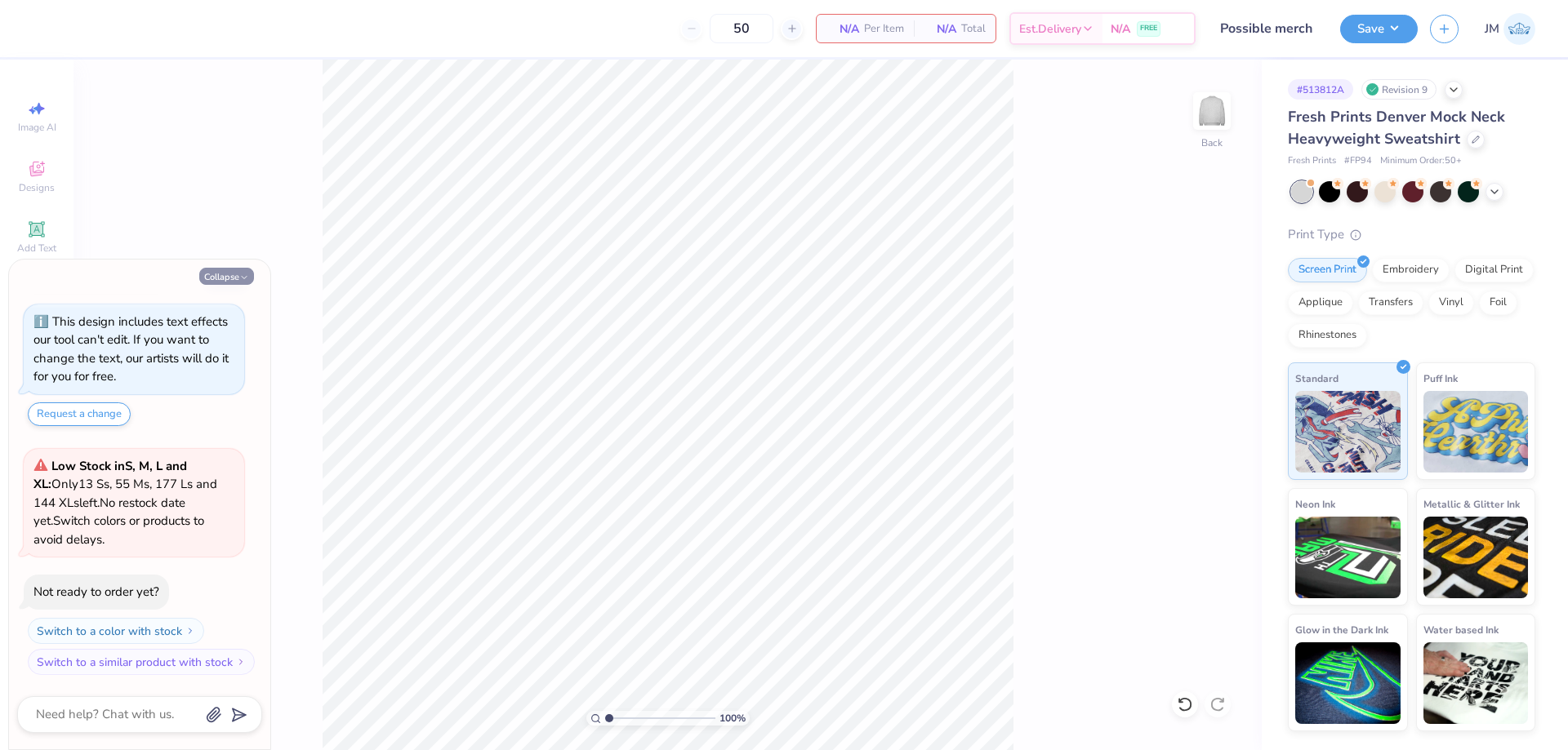
click at [233, 276] on button "Collapse" at bounding box center [226, 276] width 55 height 17
type textarea "x"
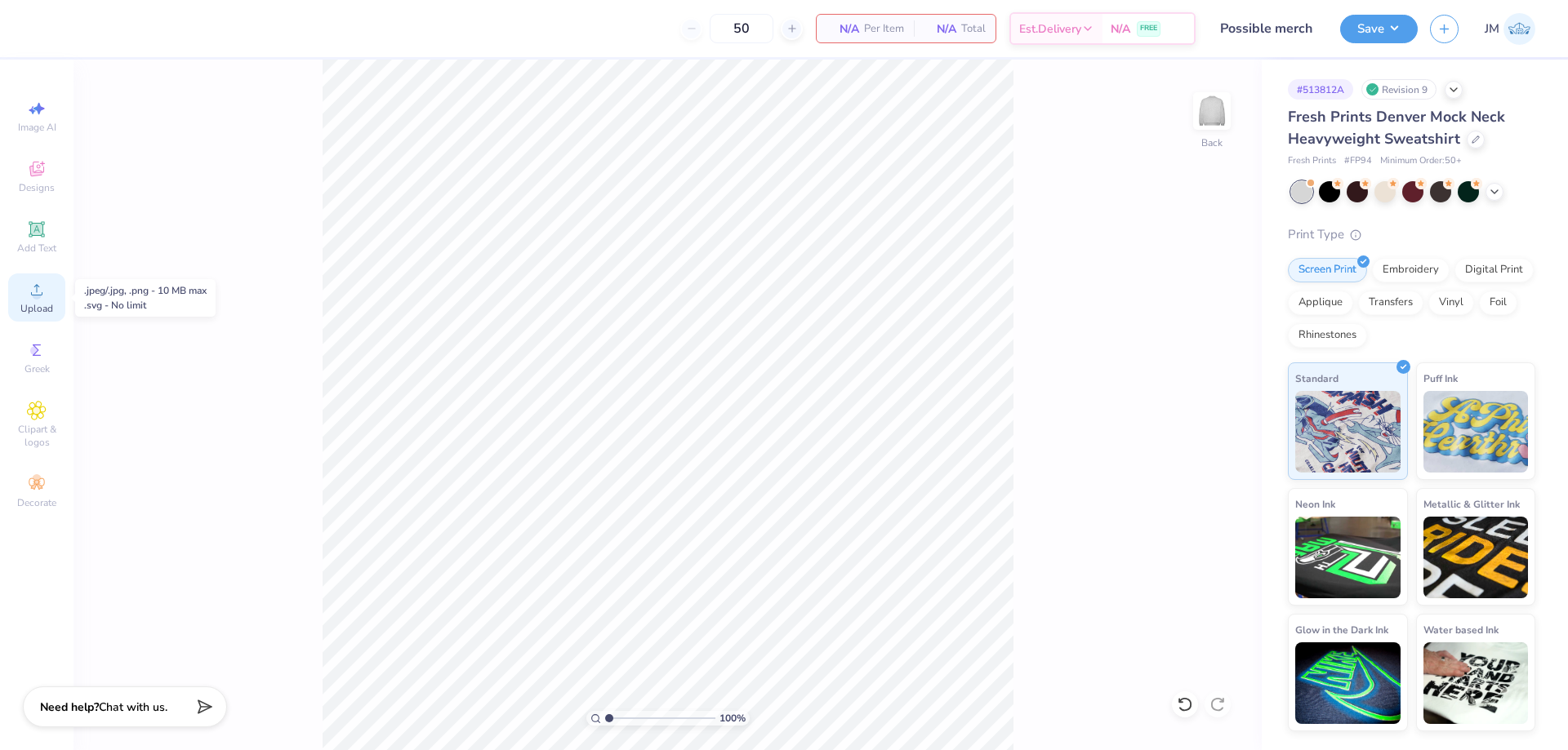
click at [41, 292] on icon at bounding box center [37, 290] width 19 height 19
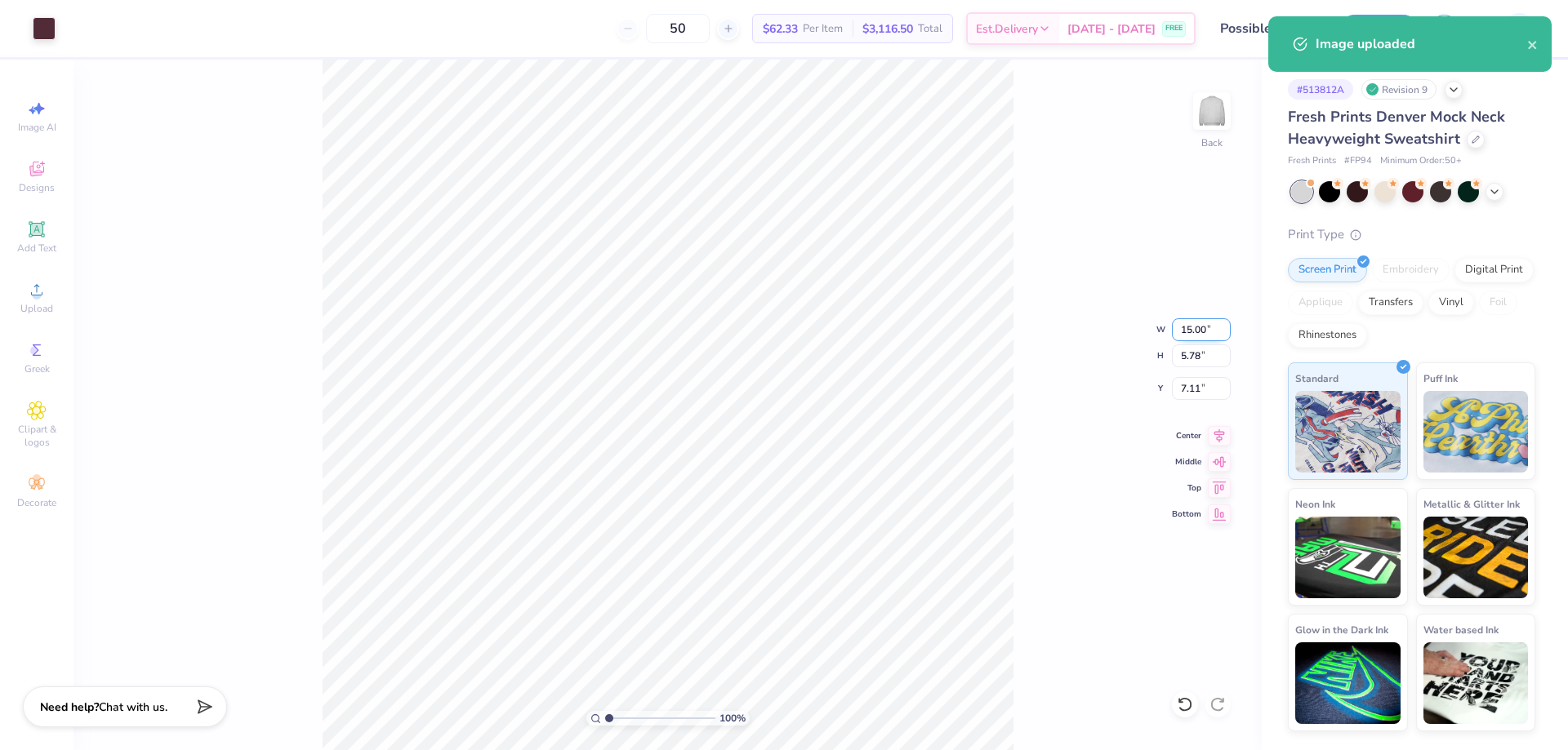
click at [1187, 324] on input "15.00" at bounding box center [1200, 330] width 59 height 23
type input "9.00"
type input "3.47"
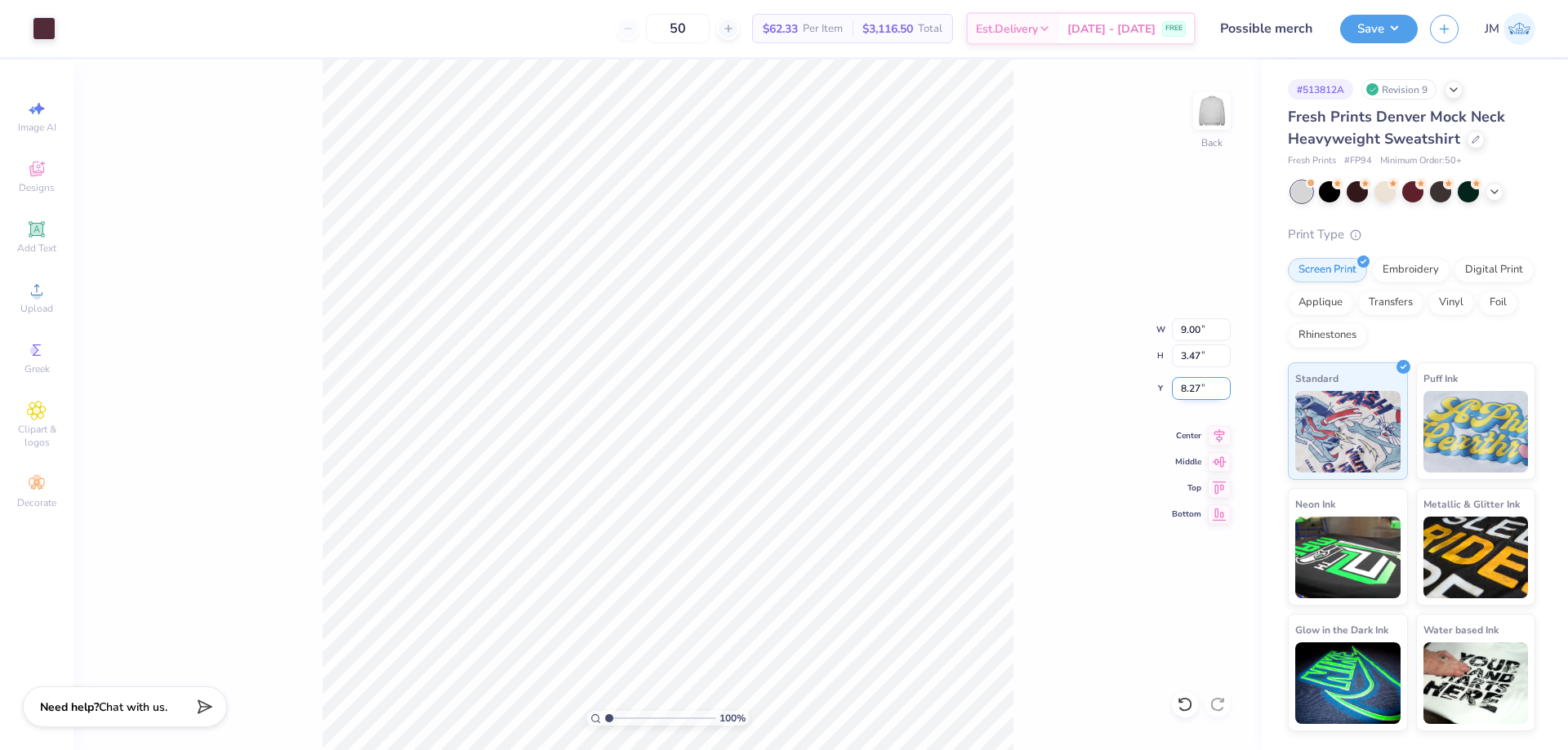
click at [1195, 390] on input "8.27" at bounding box center [1200, 389] width 59 height 23
type input "3.00"
type input "1"
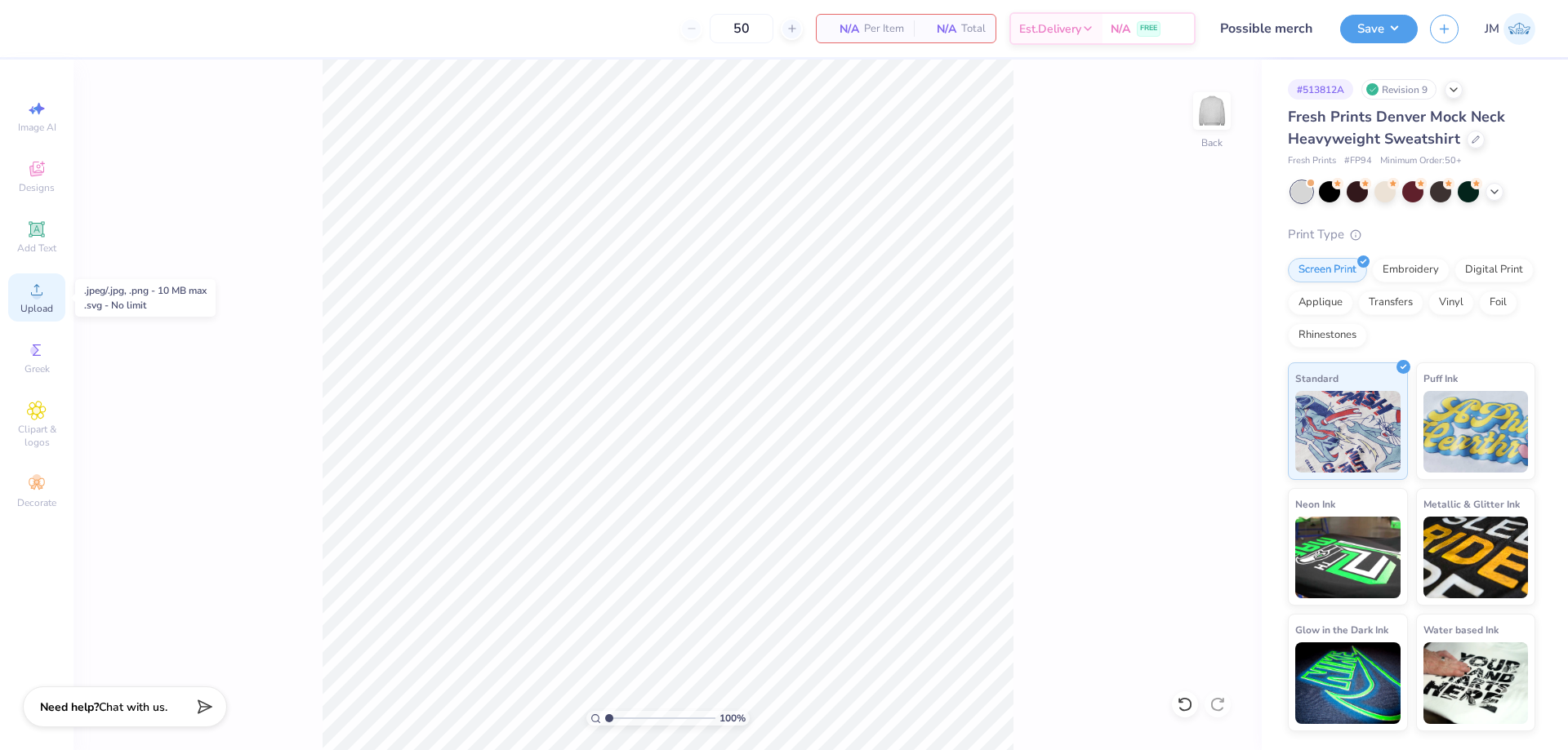
click at [43, 287] on icon at bounding box center [37, 290] width 19 height 19
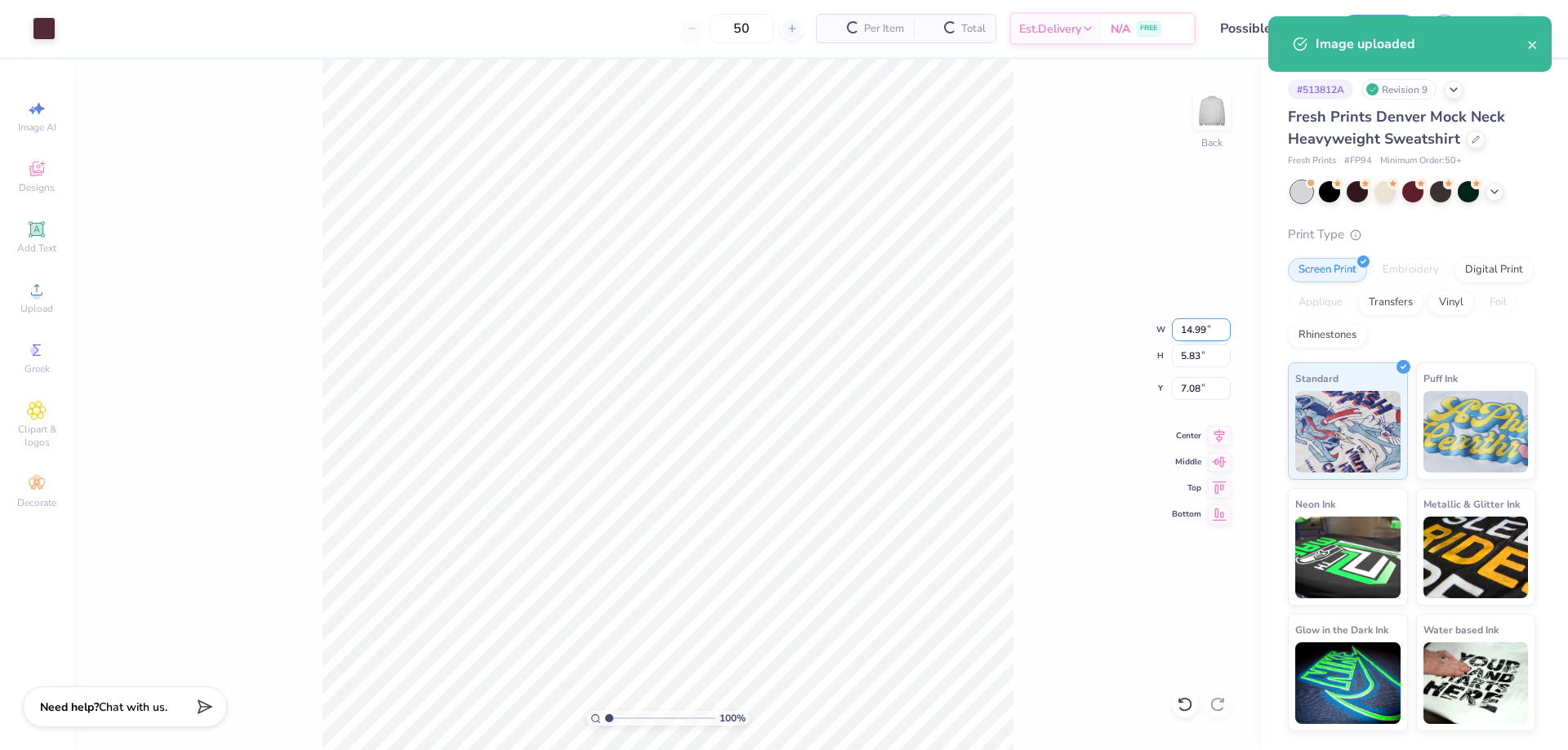
click at [1218, 329] on input "14.99" at bounding box center [1200, 330] width 59 height 23
click at [1202, 334] on input "14.99" at bounding box center [1200, 330] width 59 height 23
type input "9.00"
type input "3.50"
click at [1183, 399] on input "8.25" at bounding box center [1200, 389] width 59 height 23
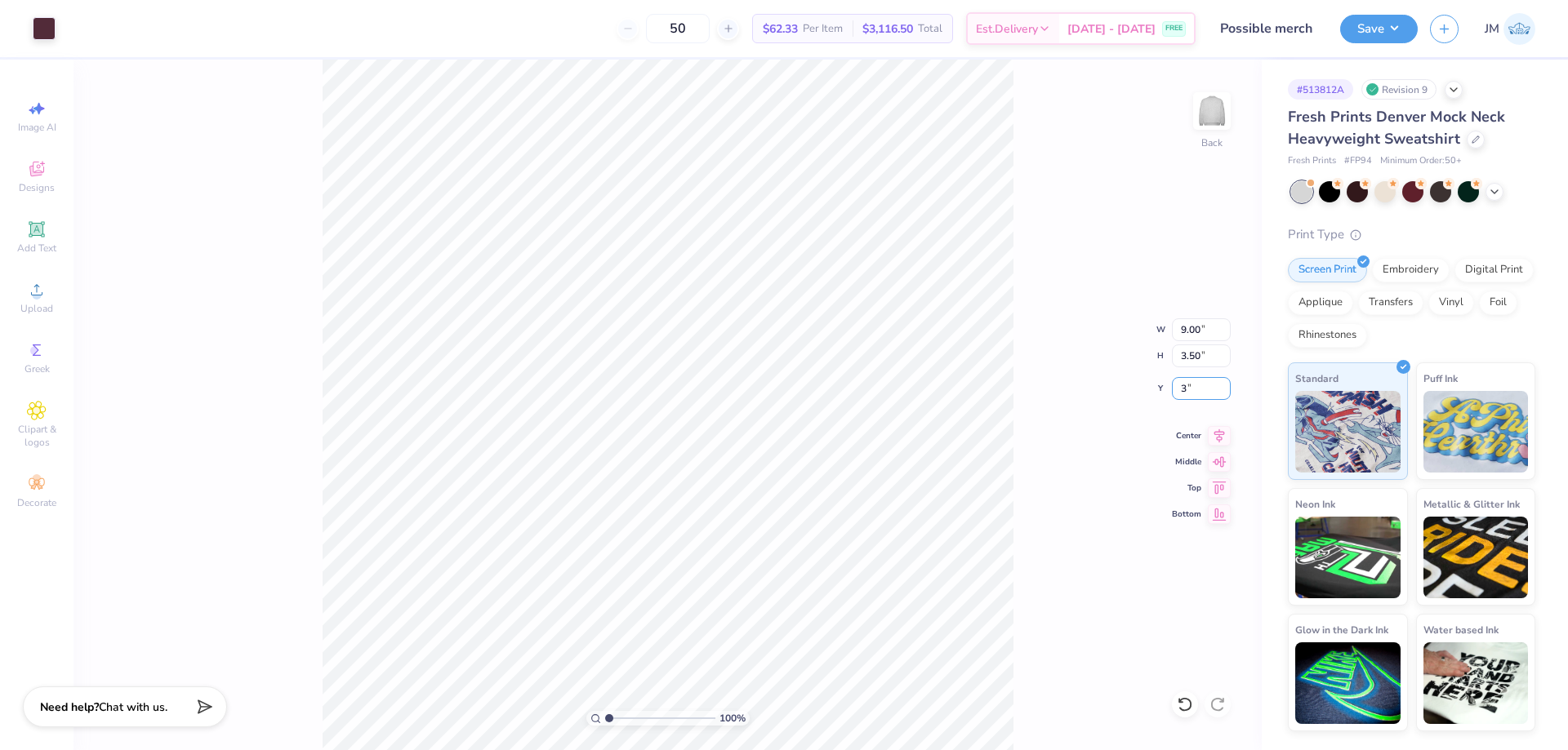
type input "3.00"
click at [1396, 31] on button "Save" at bounding box center [1378, 27] width 78 height 29
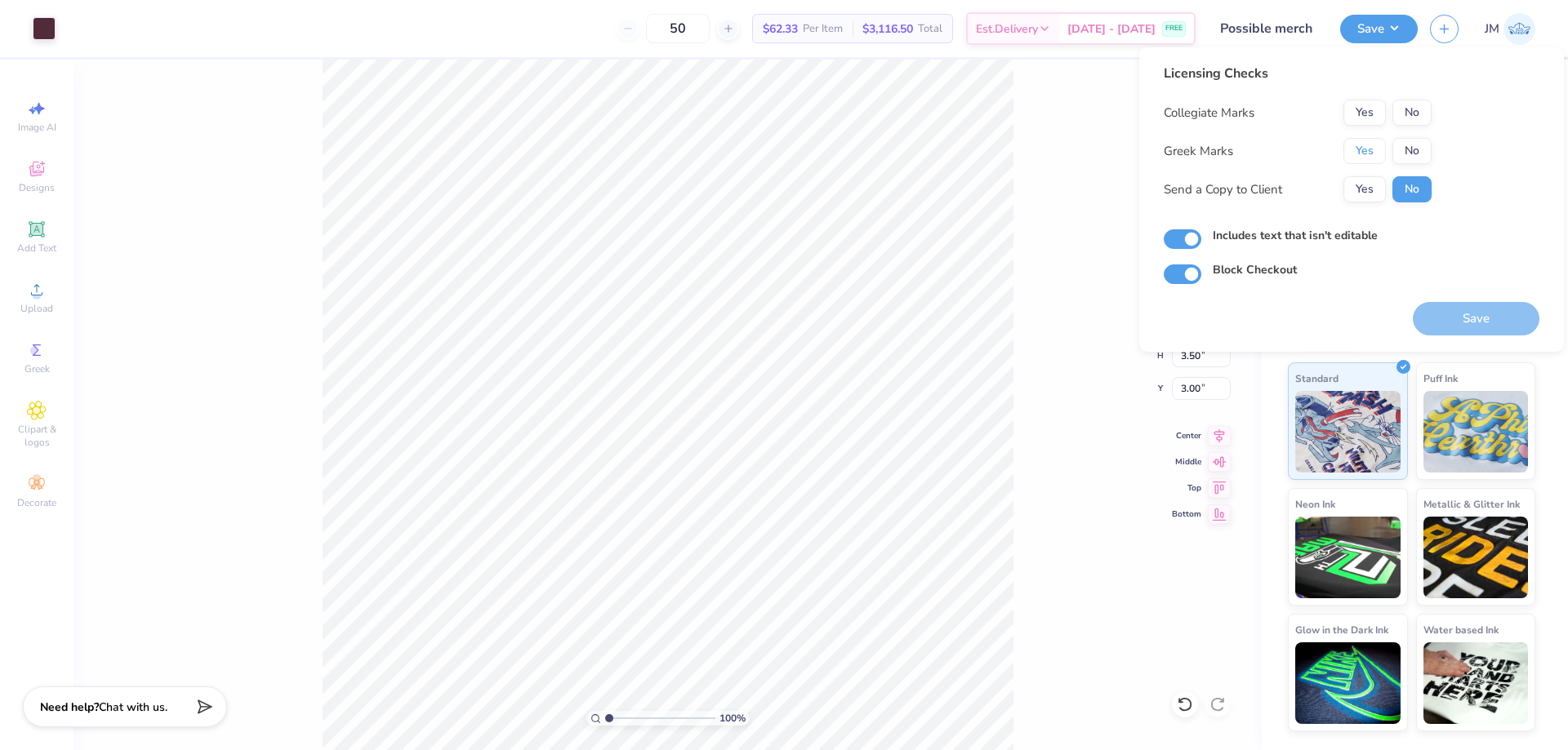
drag, startPoint x: 1370, startPoint y: 143, endPoint x: 1407, endPoint y: 126, distance: 40.7
click at [1371, 143] on button "Yes" at bounding box center [1364, 150] width 42 height 26
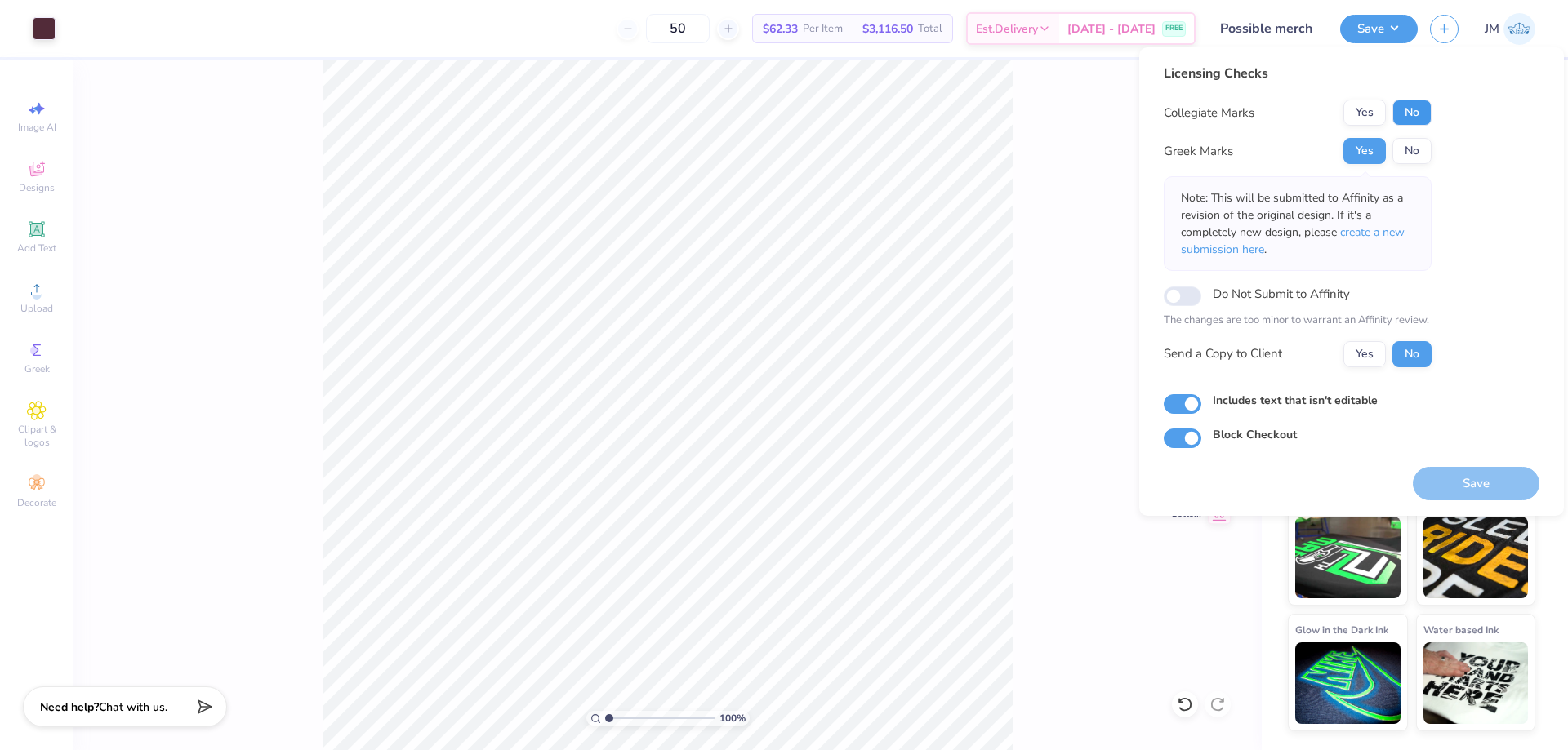
click at [1420, 117] on button "No" at bounding box center [1411, 112] width 39 height 26
click at [1365, 230] on span "create a new submission here" at bounding box center [1293, 241] width 223 height 33
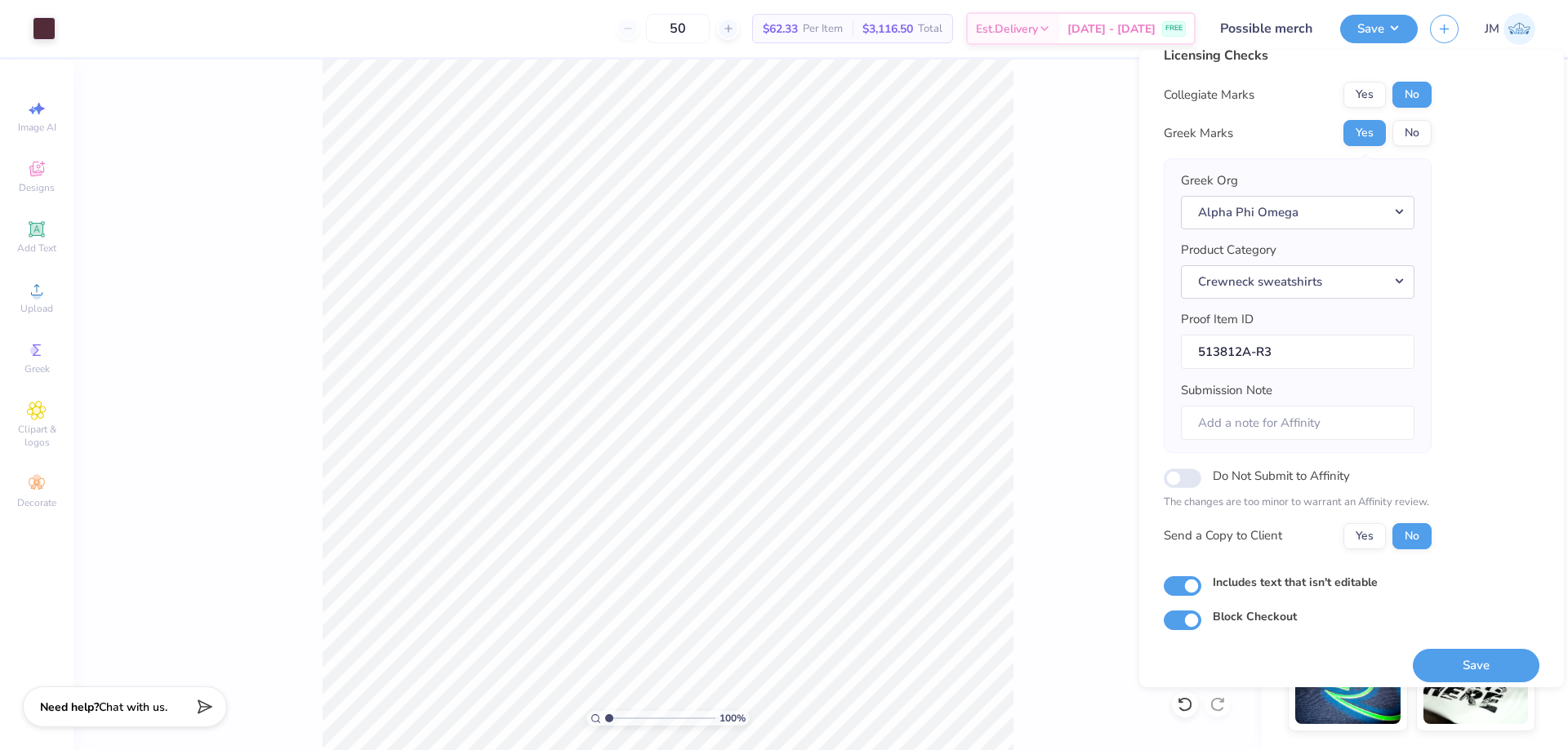
scroll to position [31, 0]
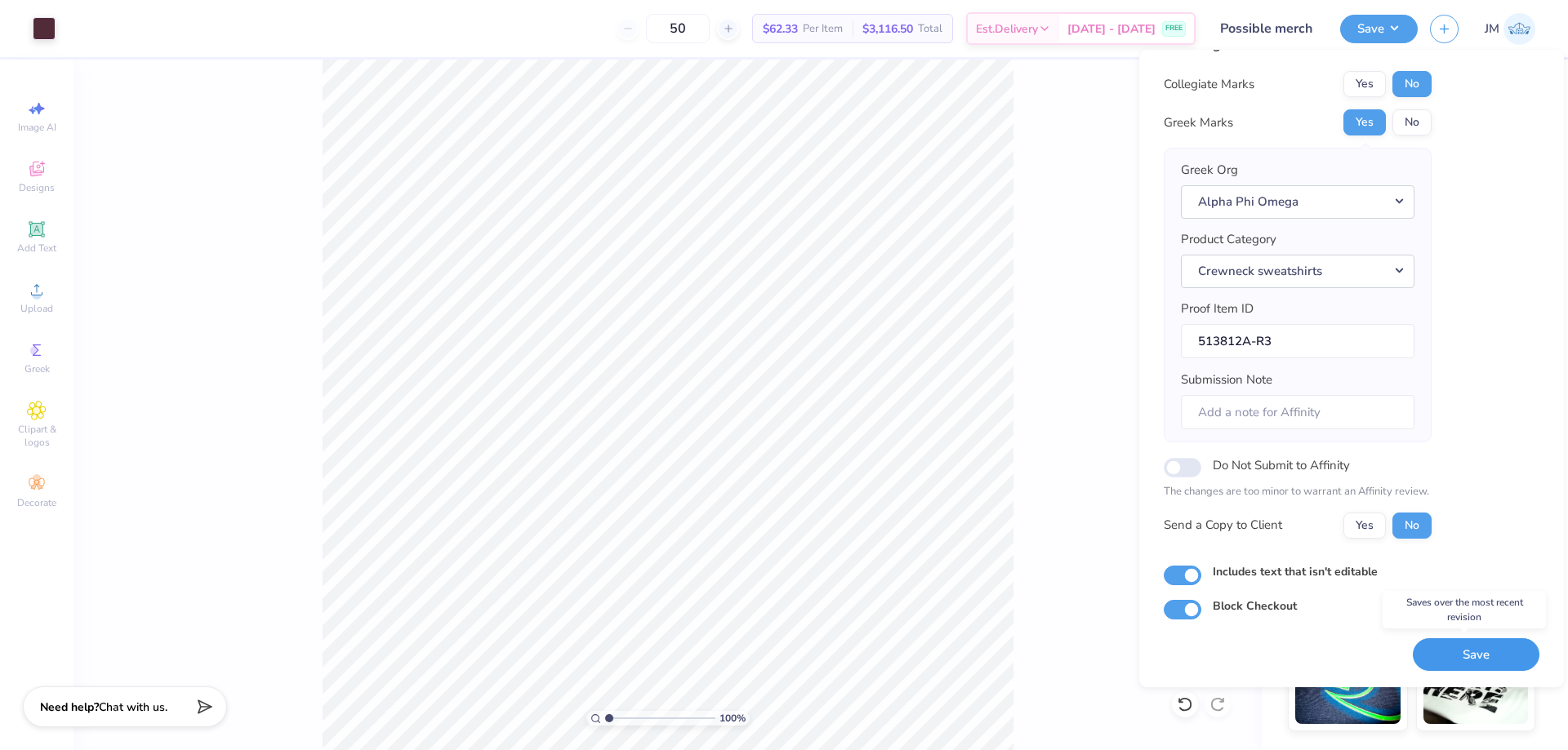
click at [1482, 640] on button "Save" at bounding box center [1476, 655] width 126 height 34
